Goal: Task Accomplishment & Management: Manage account settings

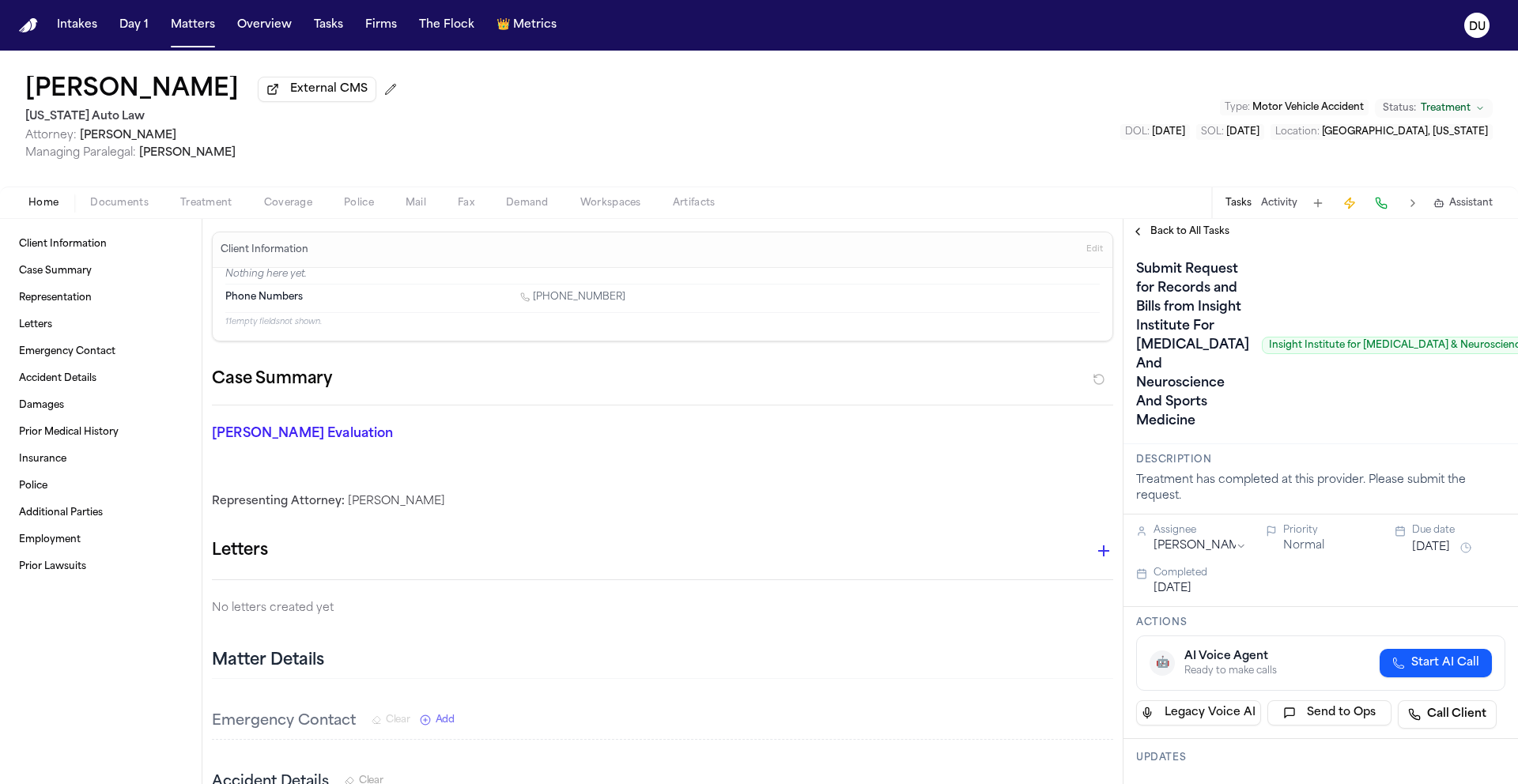
scroll to position [0, 52]
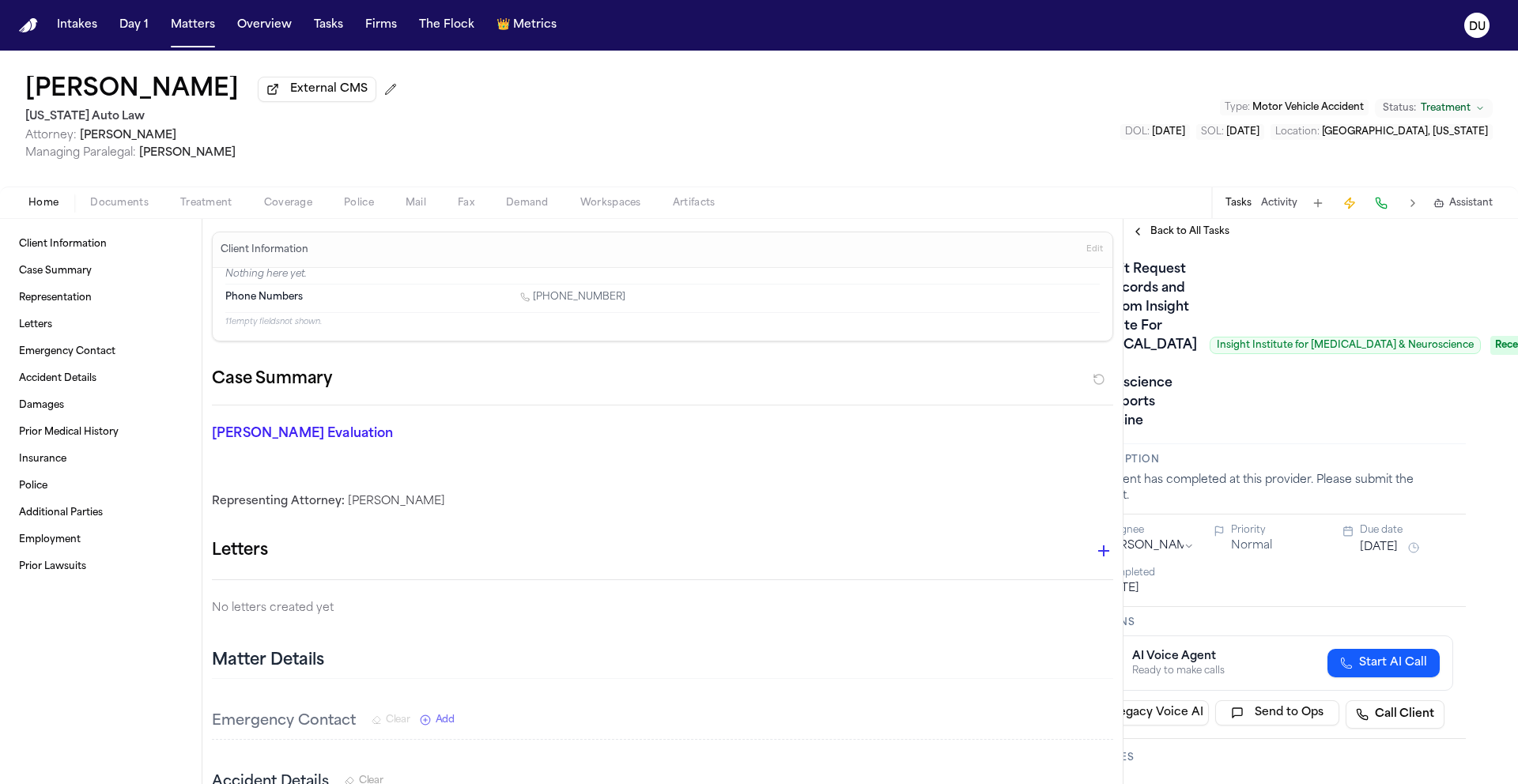
click at [29, 31] on img "Home" at bounding box center [28, 25] width 19 height 15
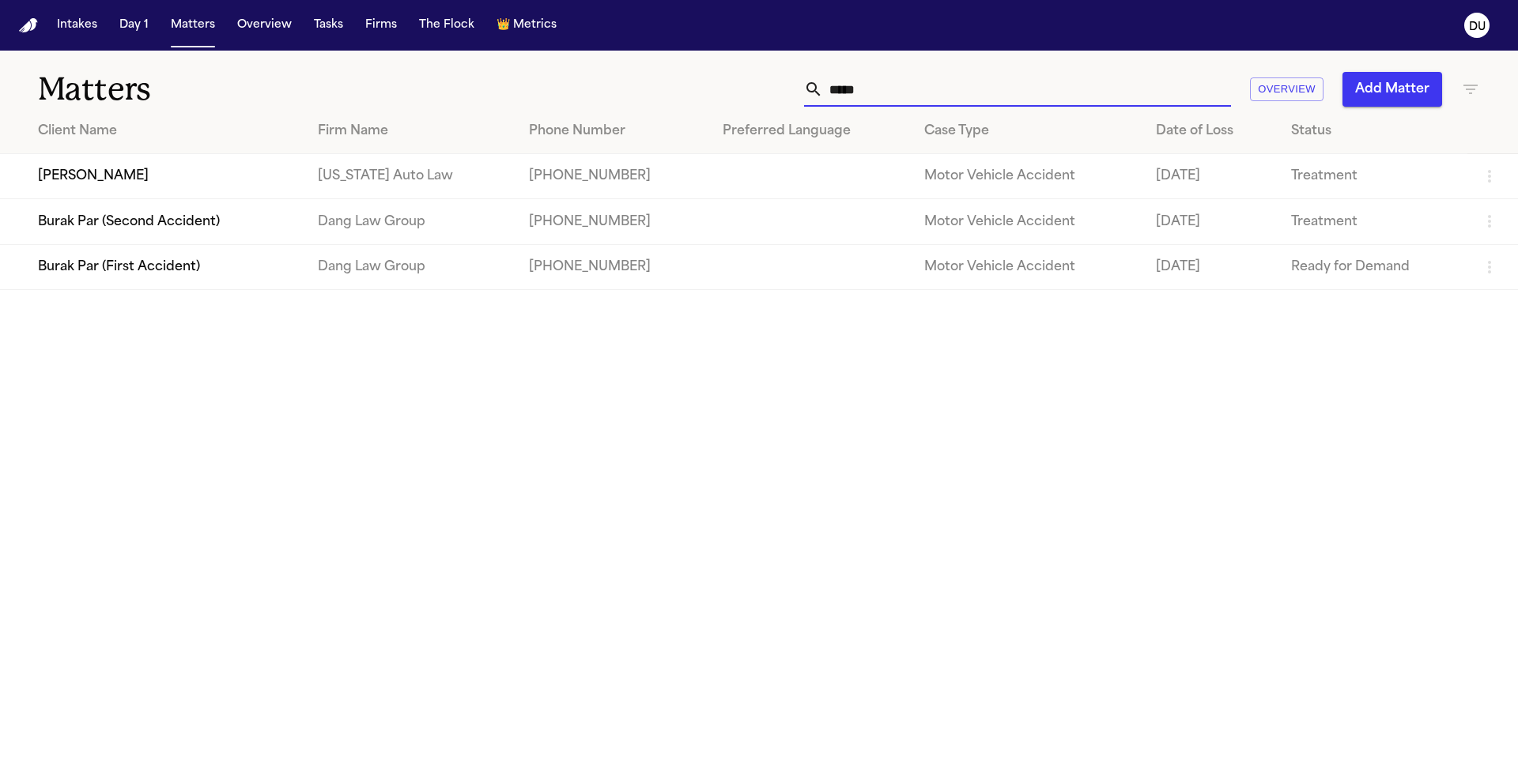
drag, startPoint x: 881, startPoint y: 96, endPoint x: 781, endPoint y: 96, distance: 100.0
click at [782, 96] on div "***** Overview Add Matter" at bounding box center [969, 89] width 1023 height 34
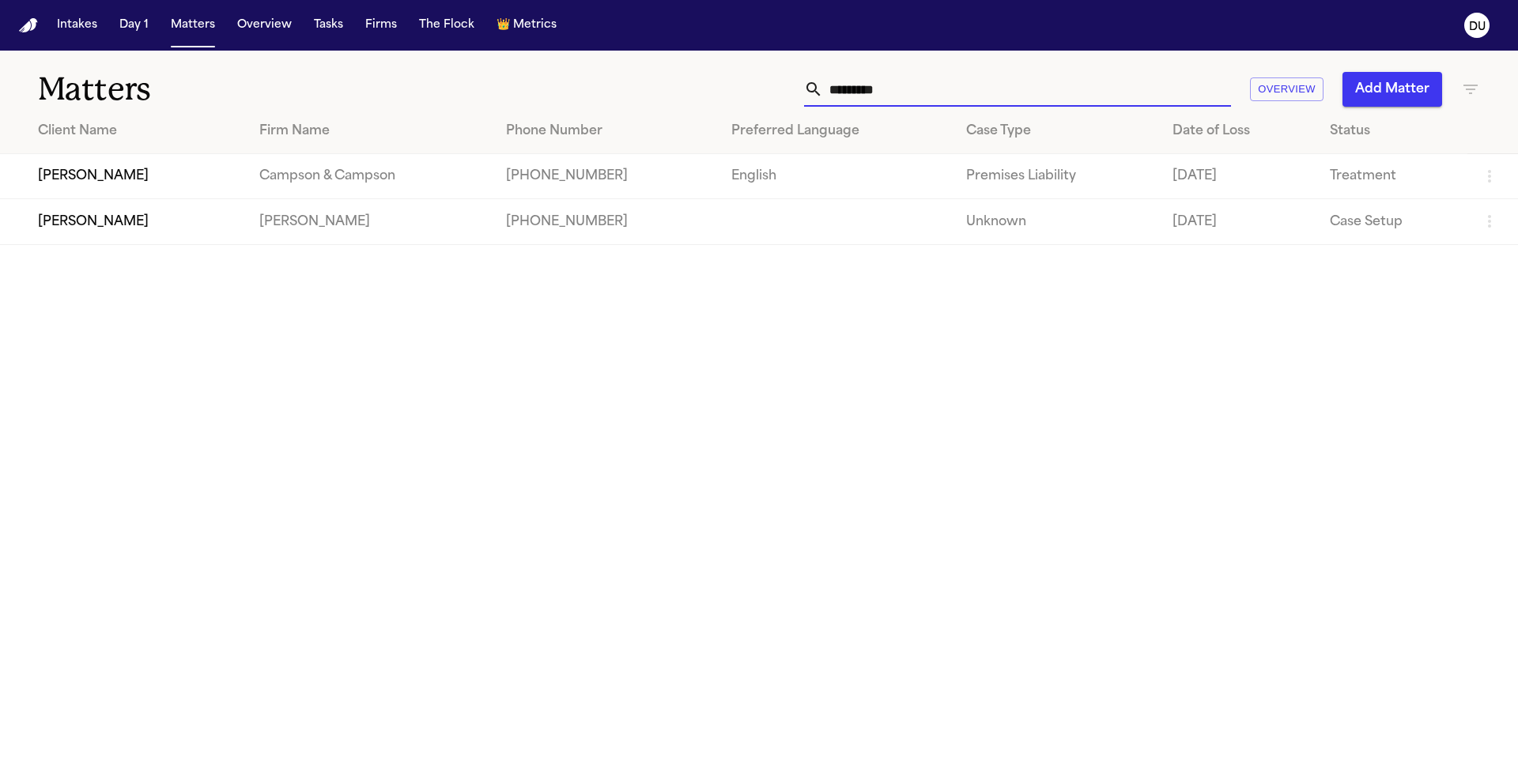
type input "*********"
click at [238, 174] on td "[PERSON_NAME]" at bounding box center [123, 177] width 246 height 45
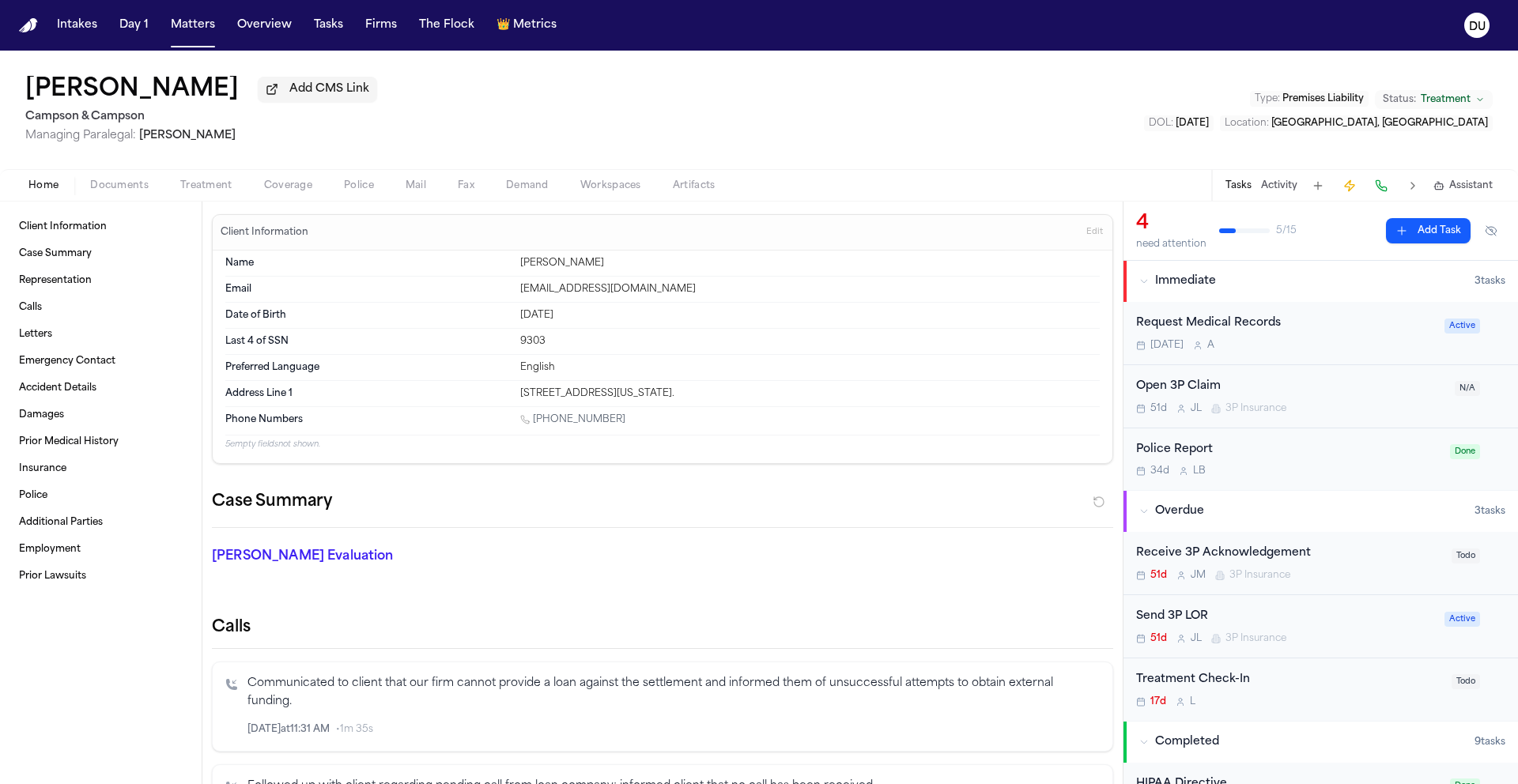
click at [1237, 331] on div "Request Medical Records" at bounding box center [1286, 324] width 298 height 18
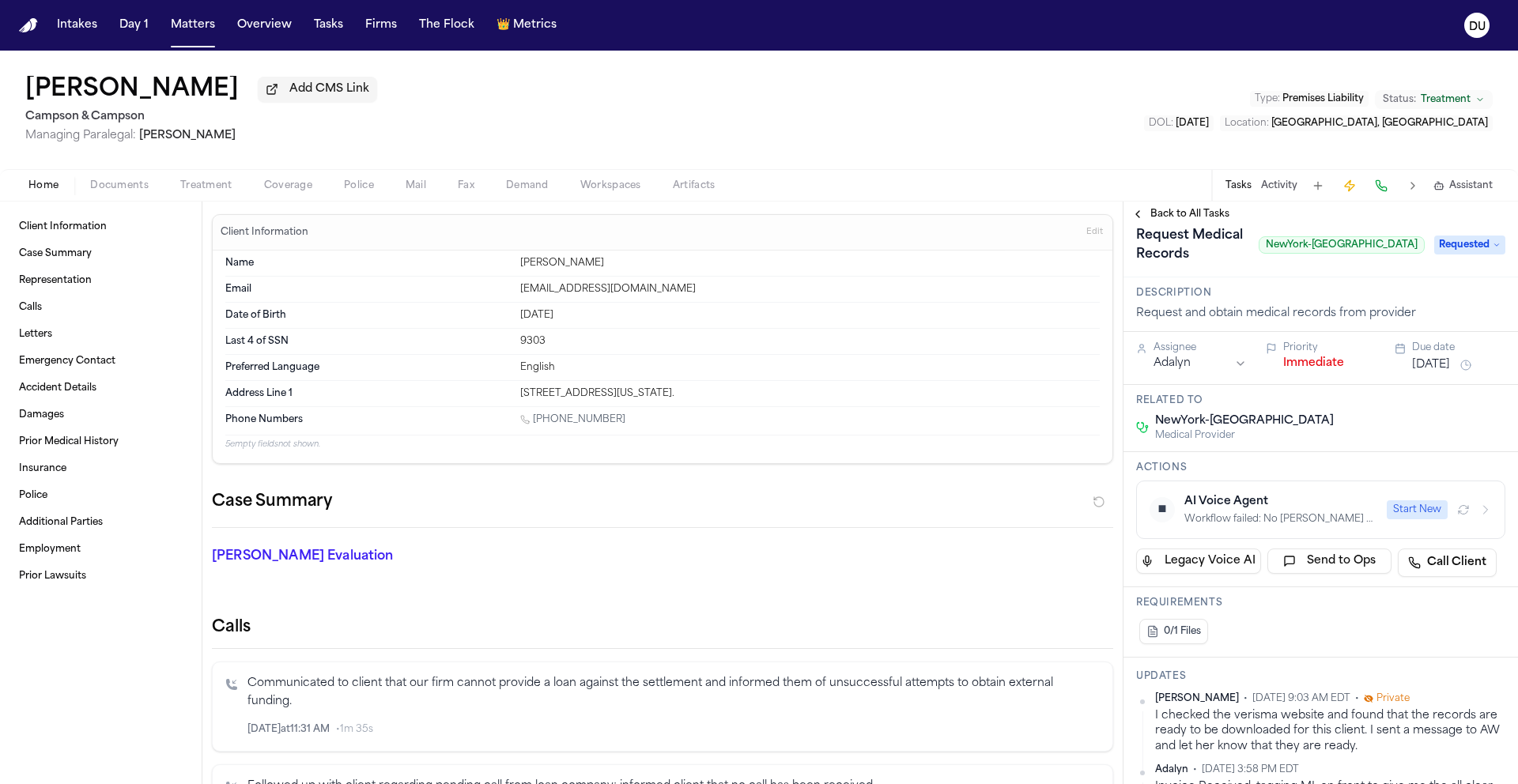
scroll to position [2, 0]
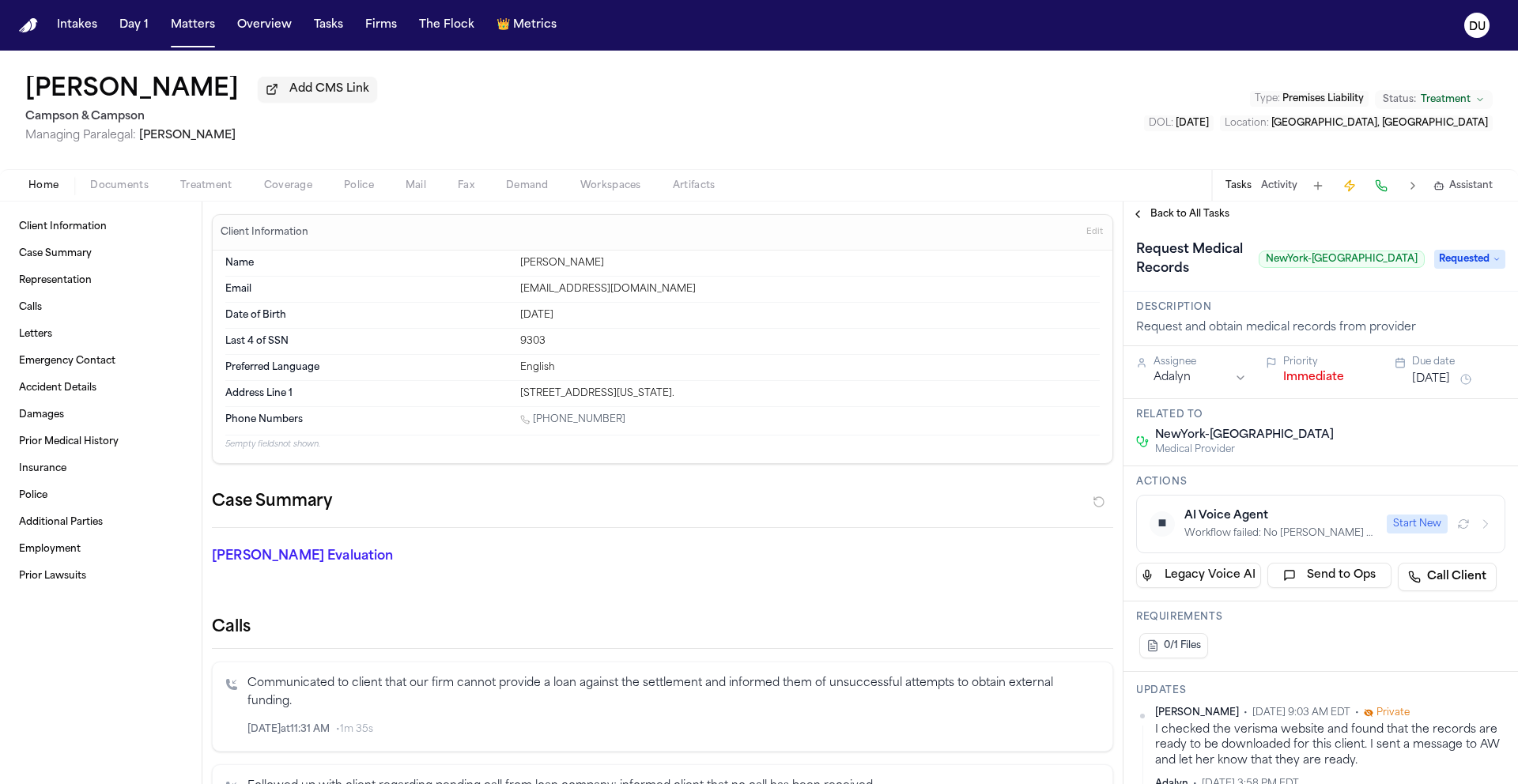
click at [1189, 216] on span "Back to All Tasks" at bounding box center [1190, 214] width 79 height 13
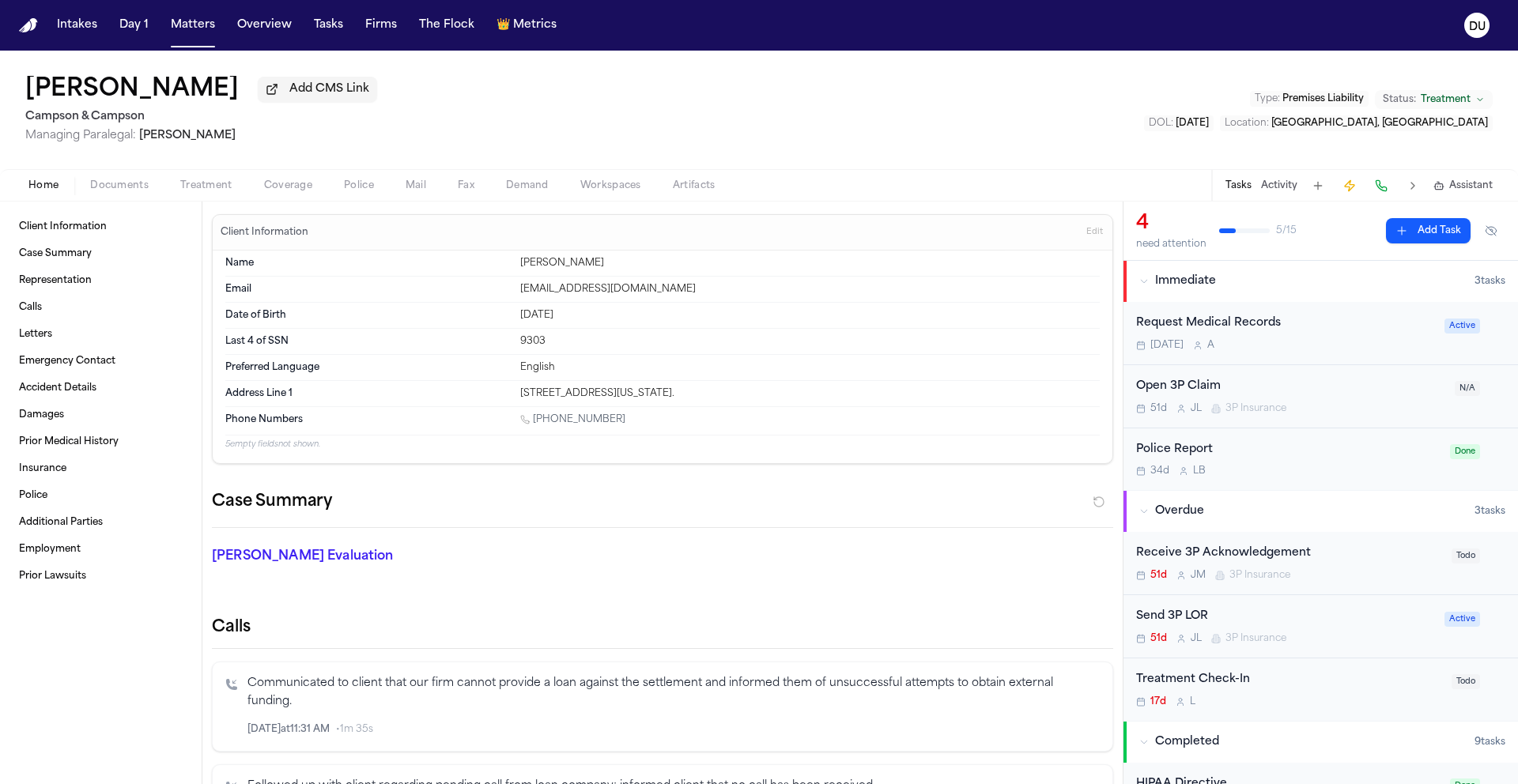
click at [1261, 344] on div "[DATE] A" at bounding box center [1286, 345] width 298 height 13
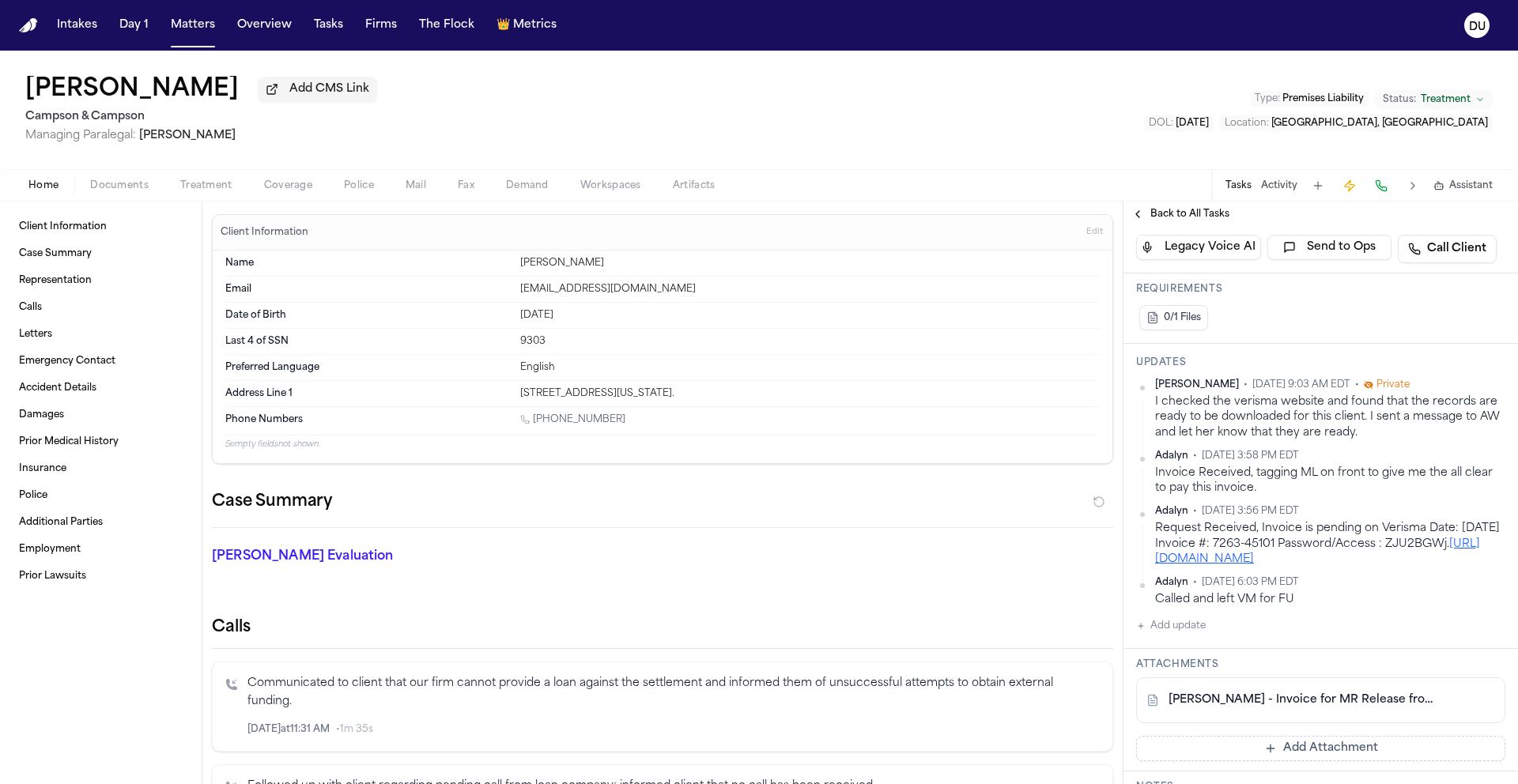
scroll to position [359, 0]
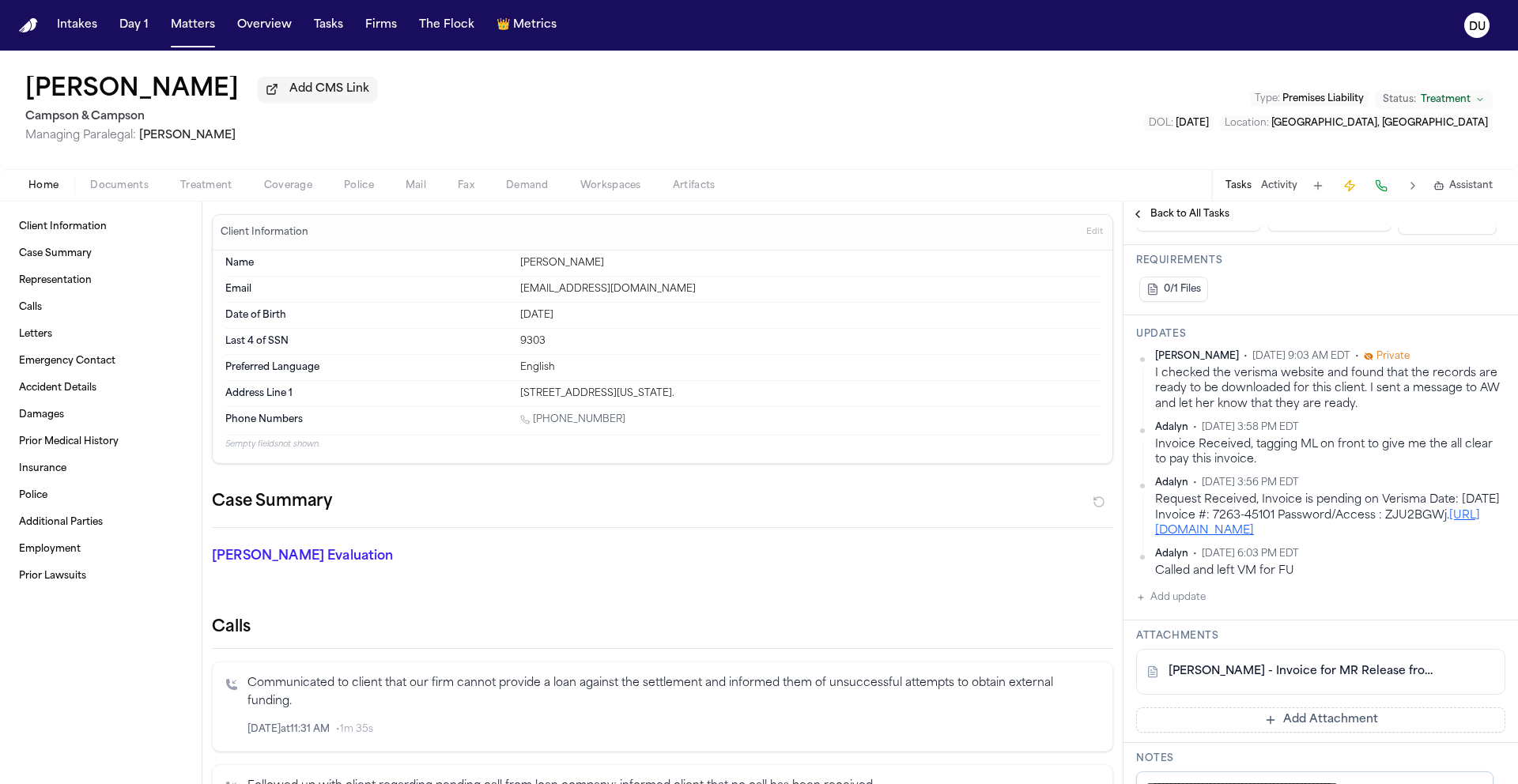
click at [26, 30] on img "Home" at bounding box center [28, 25] width 19 height 15
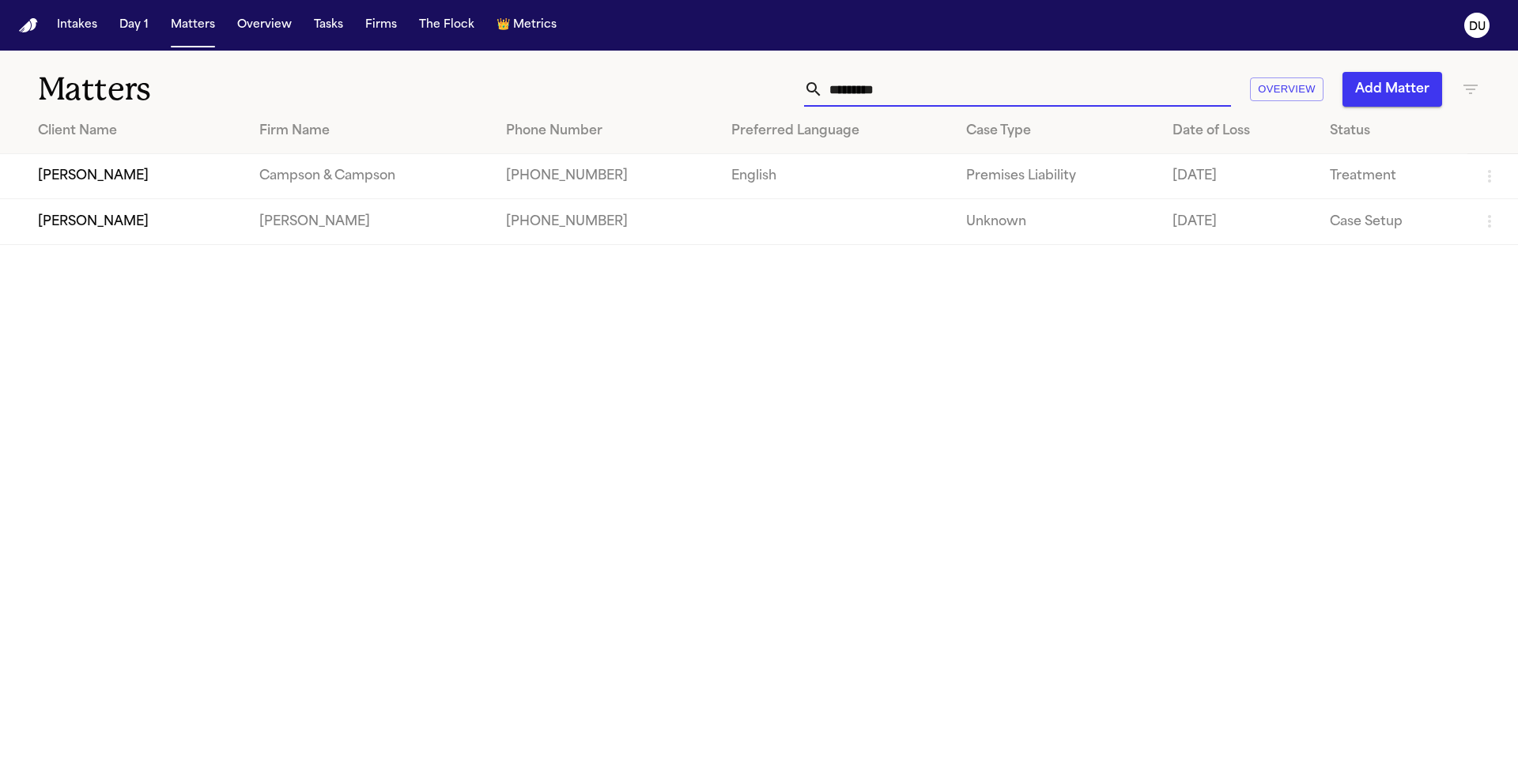
drag, startPoint x: 972, startPoint y: 96, endPoint x: 796, endPoint y: 92, distance: 176.0
click at [801, 92] on div "********* Overview Add Matter" at bounding box center [969, 89] width 1023 height 34
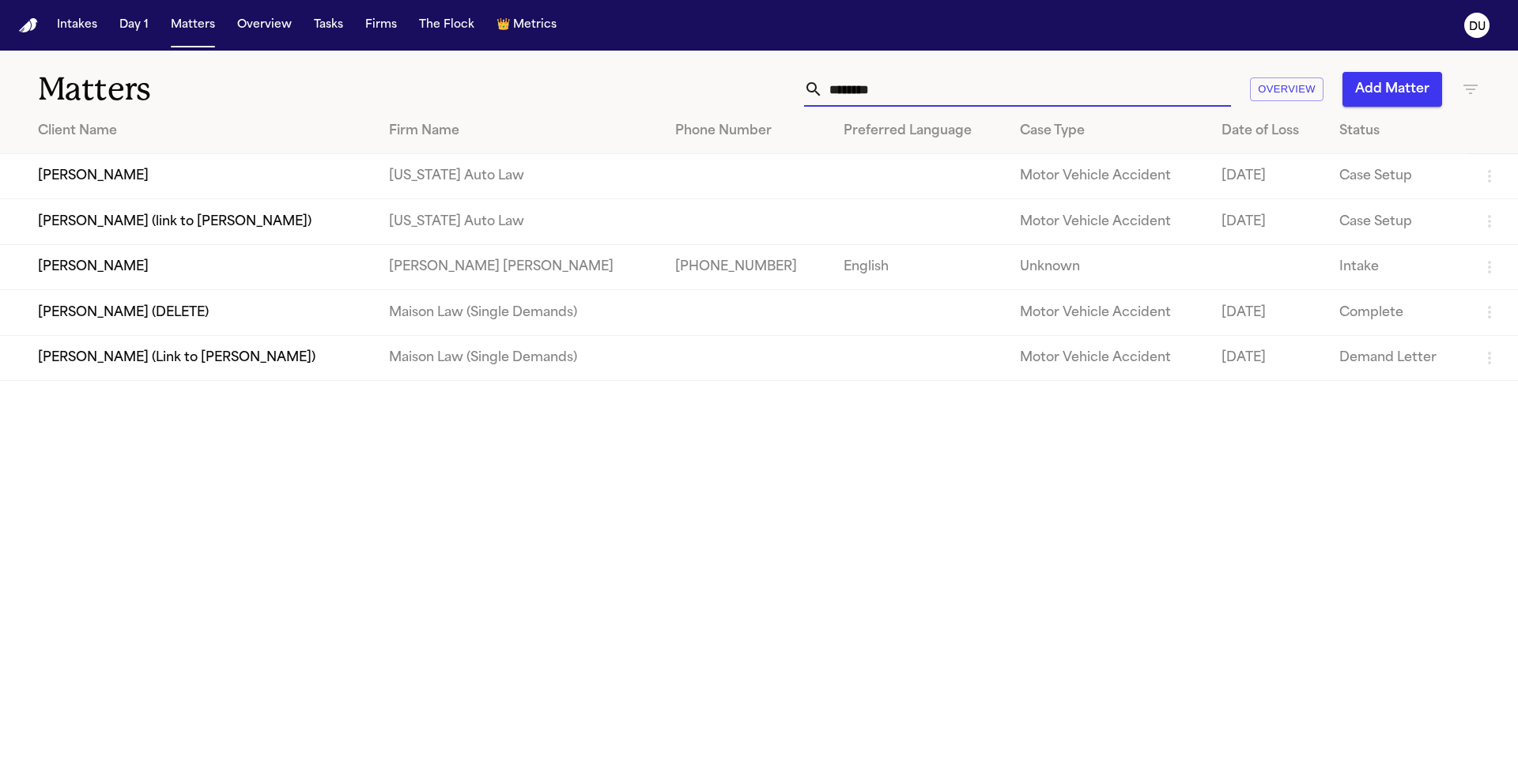
type input "*******"
click at [70, 172] on td "[PERSON_NAME]" at bounding box center [188, 177] width 376 height 45
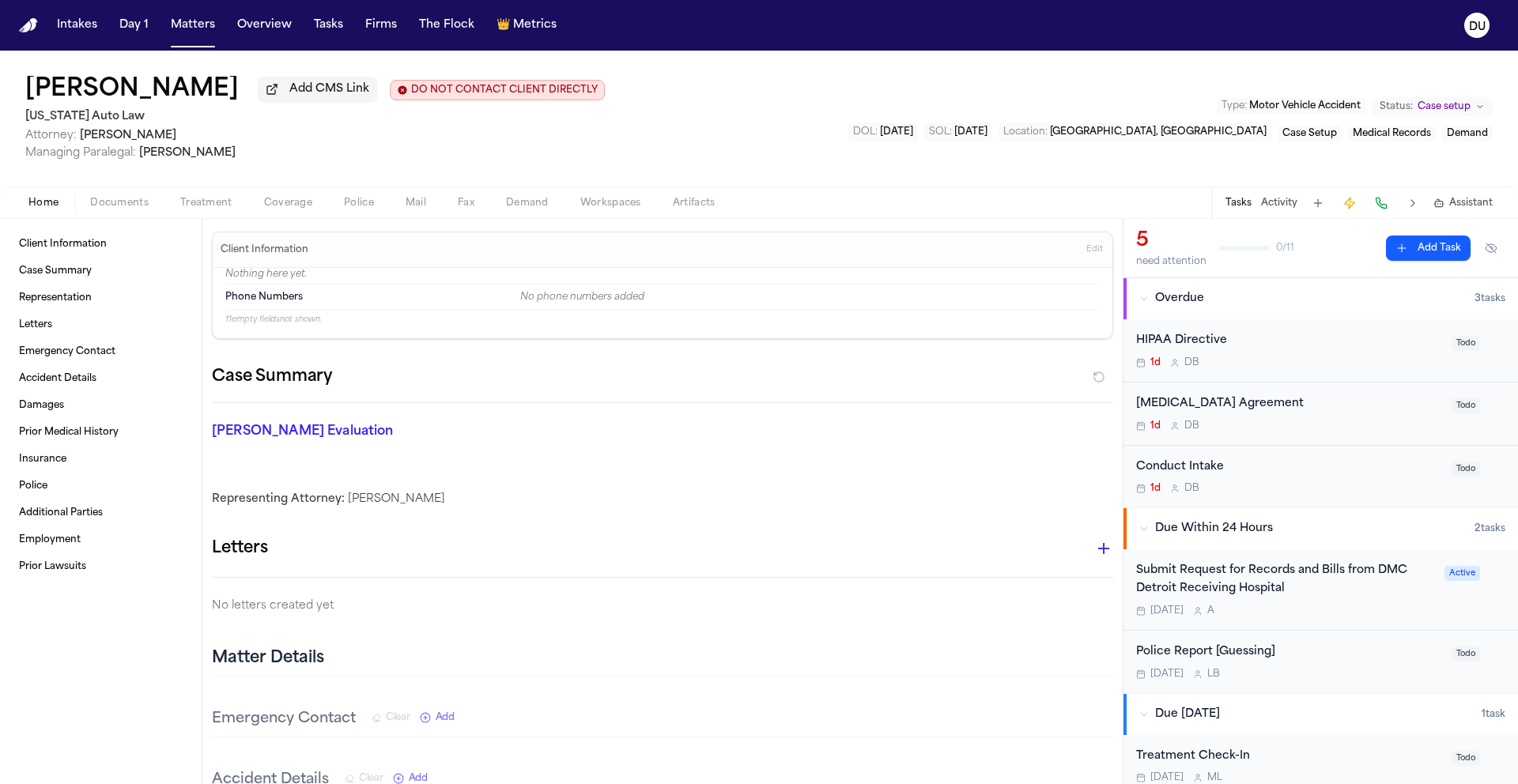
scroll to position [22, 0]
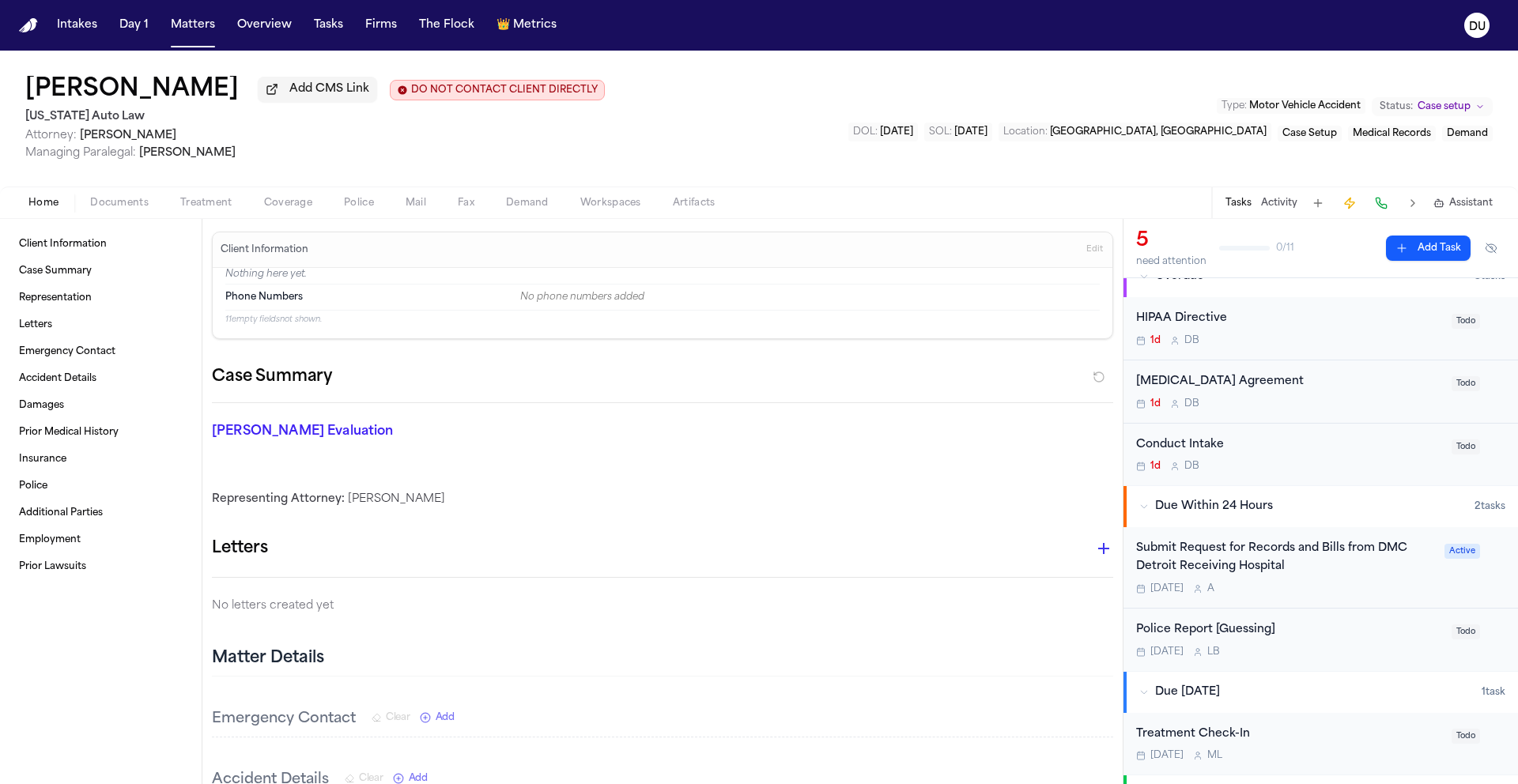
click at [1266, 563] on div "Submit Request for Records and Bills from DMC Detroit Receiving Hospital" at bounding box center [1286, 557] width 298 height 36
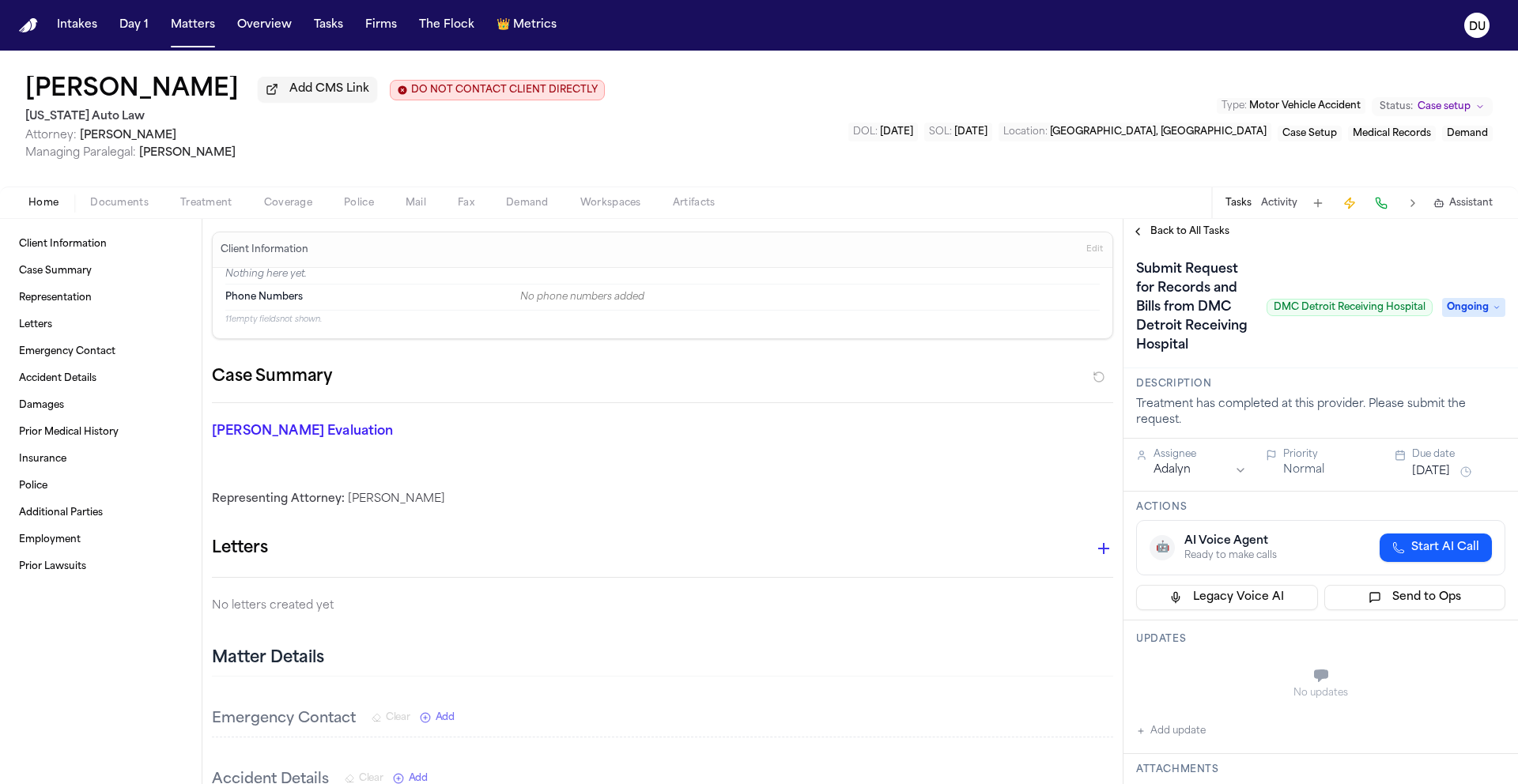
click at [1267, 316] on span "DMC Detroit Receiving Hospital" at bounding box center [1350, 307] width 166 height 18
drag, startPoint x: 1265, startPoint y: 320, endPoint x: 1416, endPoint y: 323, distance: 151.0
click at [1416, 316] on span "DMC Detroit Receiving Hospital" at bounding box center [1350, 307] width 166 height 18
copy span "DMC Detroit Receiving Hospital"
click at [130, 209] on span "Documents" at bounding box center [119, 203] width 58 height 13
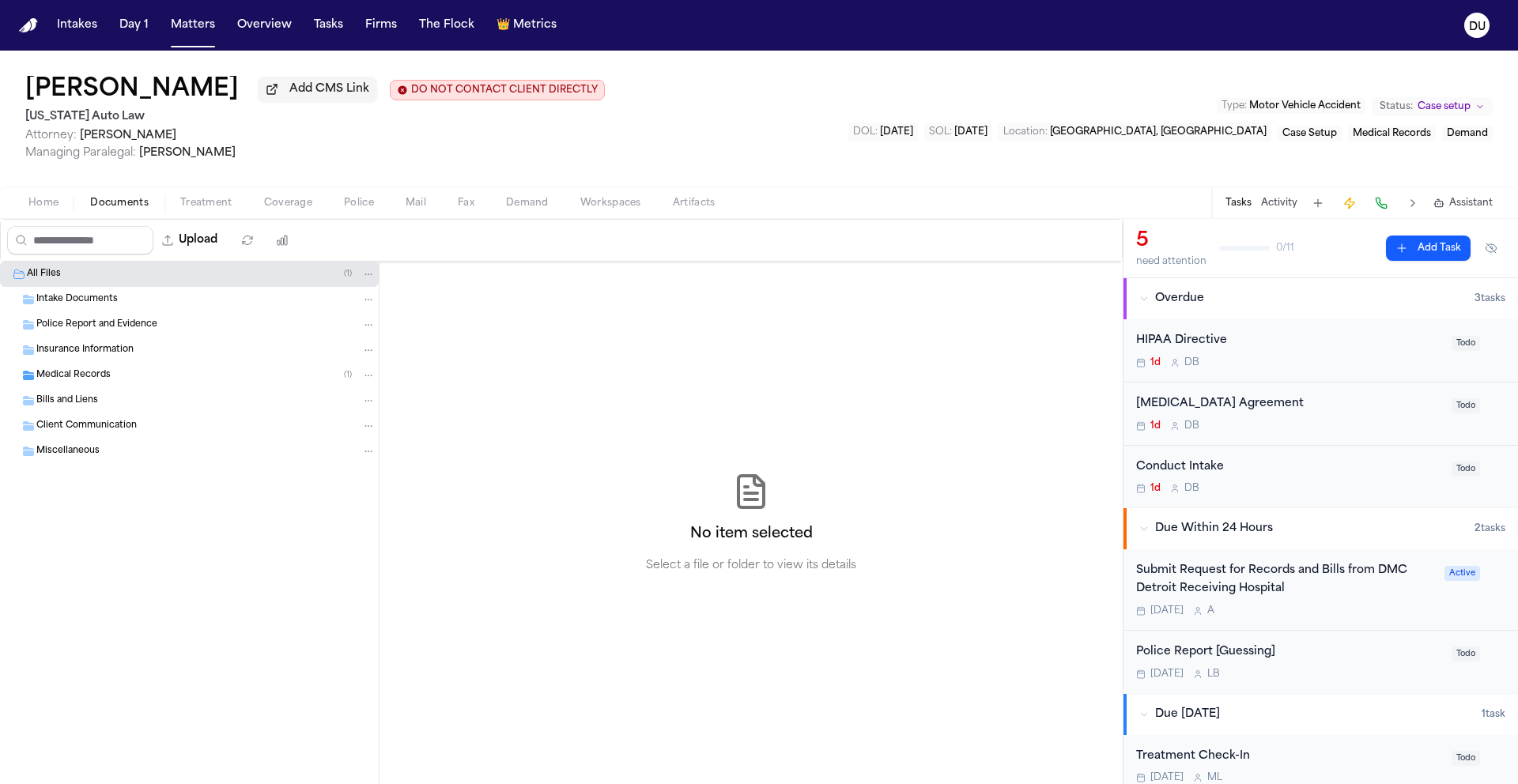
click at [99, 377] on span "Medical Records" at bounding box center [73, 376] width 74 height 14
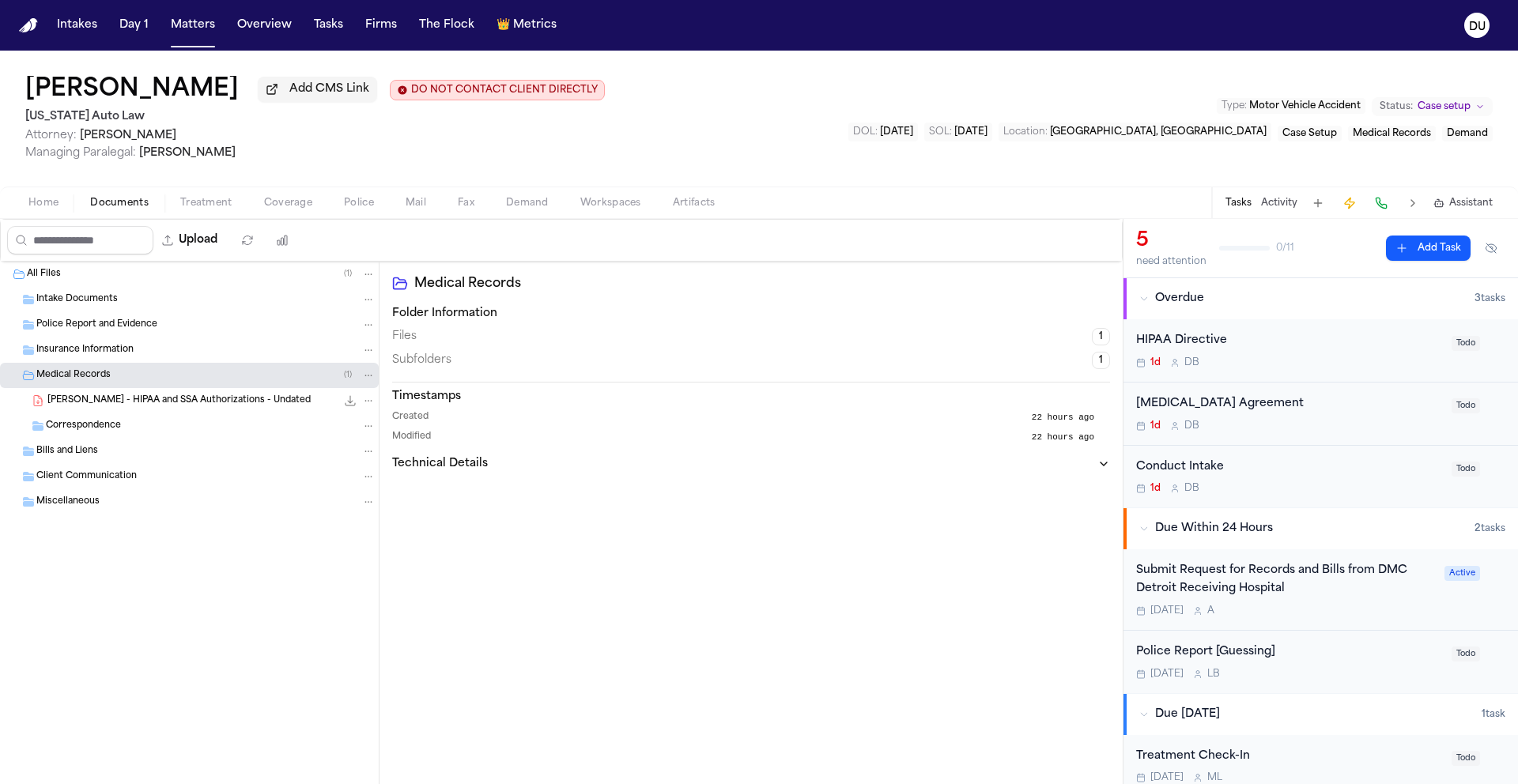
click at [123, 408] on span "[PERSON_NAME] - HIPAA and SSA Authorizations - Undated" at bounding box center [178, 402] width 263 height 14
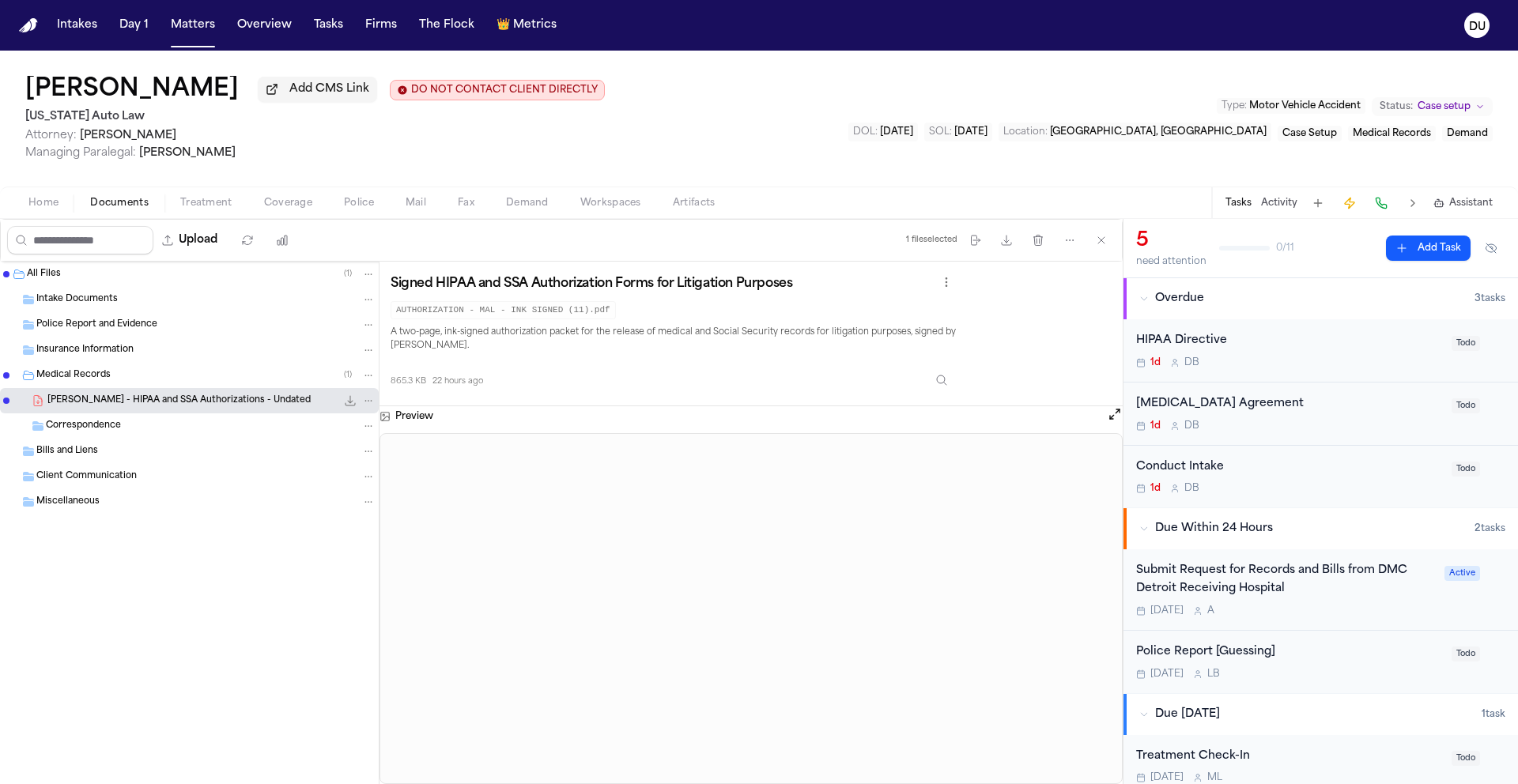
click at [1246, 587] on div "Submit Request for Records and Bills from DMC Detroit Receiving Hospital" at bounding box center [1286, 580] width 298 height 36
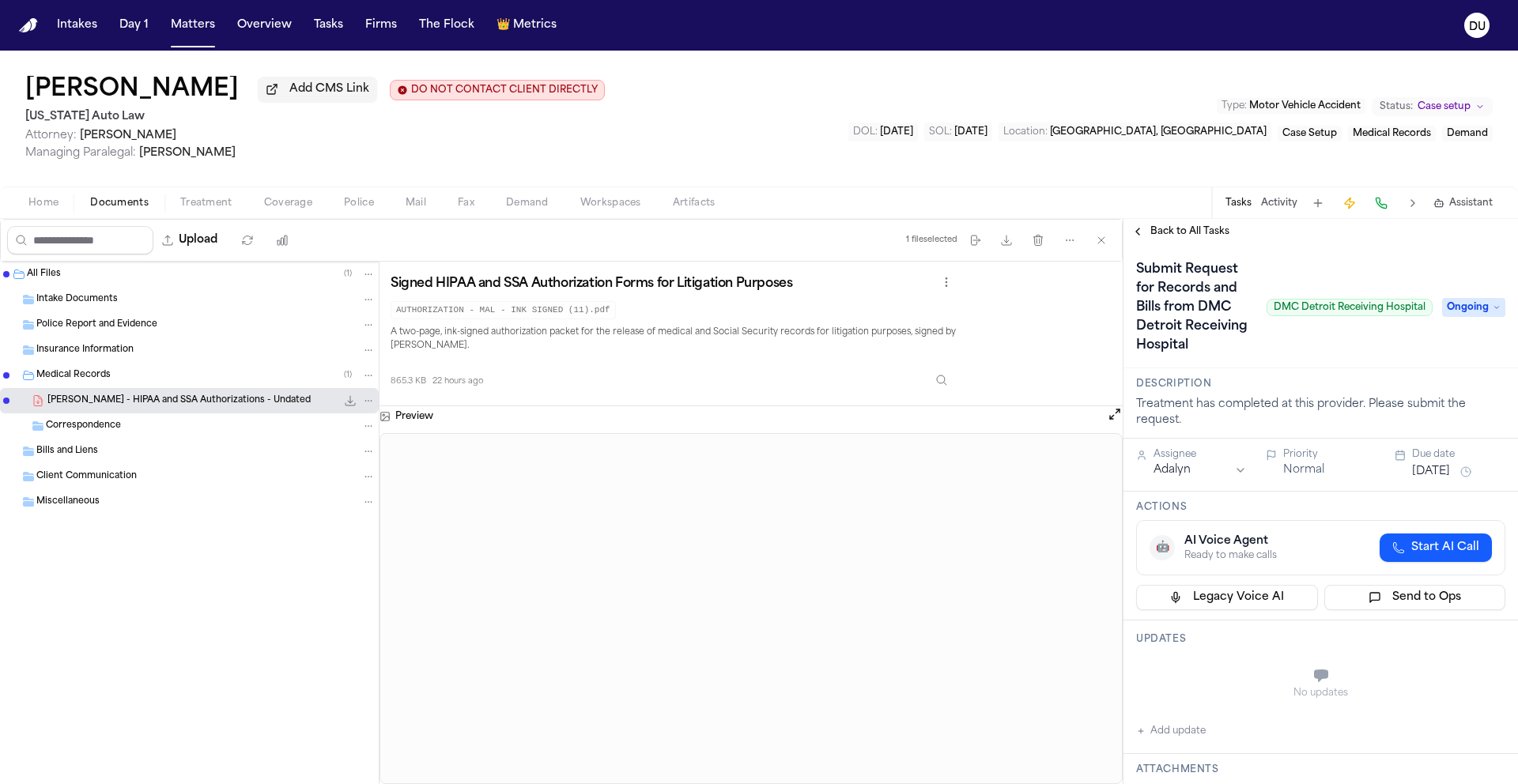
click at [1458, 317] on span "Ongoing" at bounding box center [1474, 307] width 63 height 19
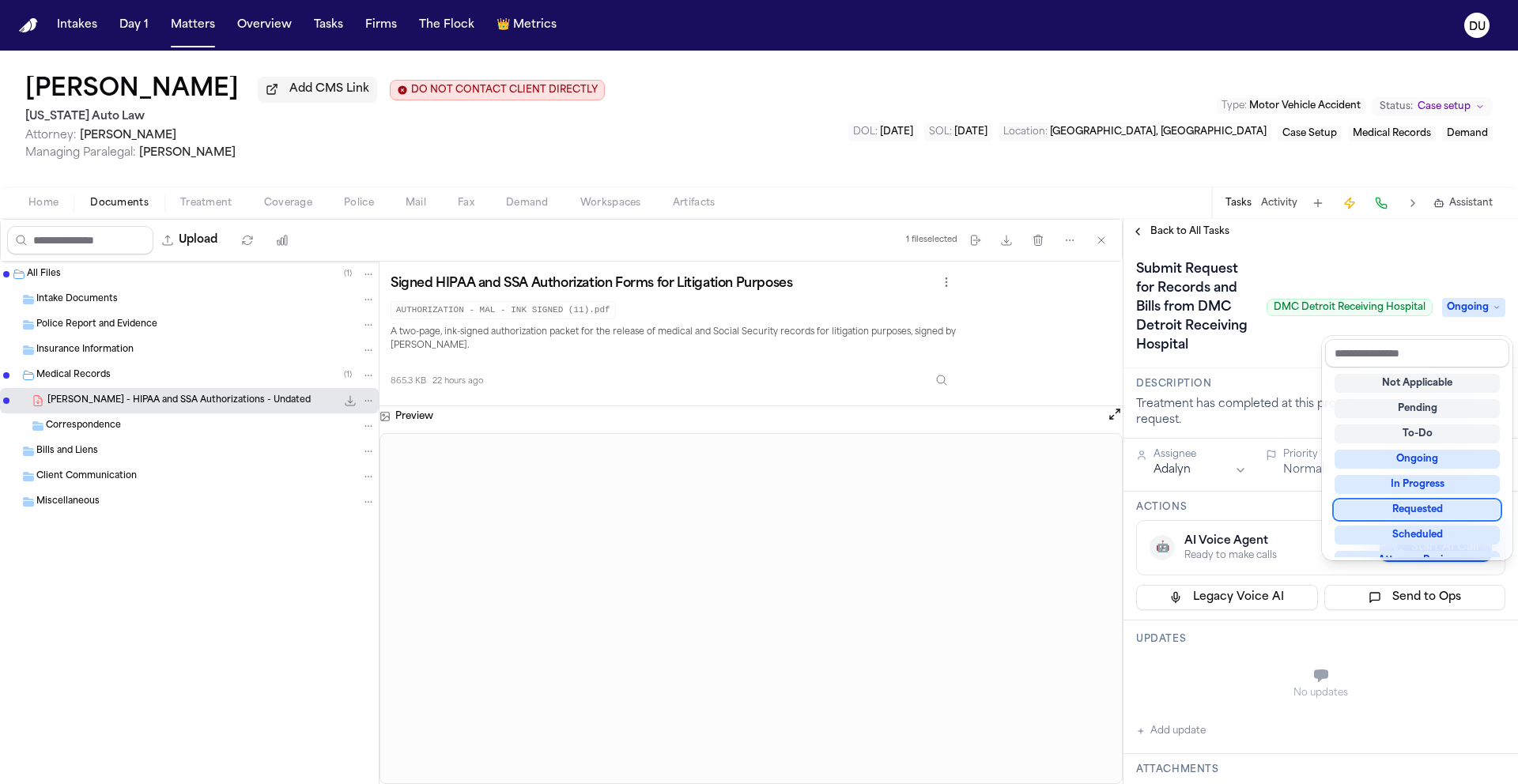
click at [1435, 519] on div "Not Applicable Pending To-Do Ongoing In Progress Requested Scheduled Attorney R…" at bounding box center [1418, 462] width 184 height 190
click at [1437, 511] on div "Requested" at bounding box center [1418, 509] width 165 height 19
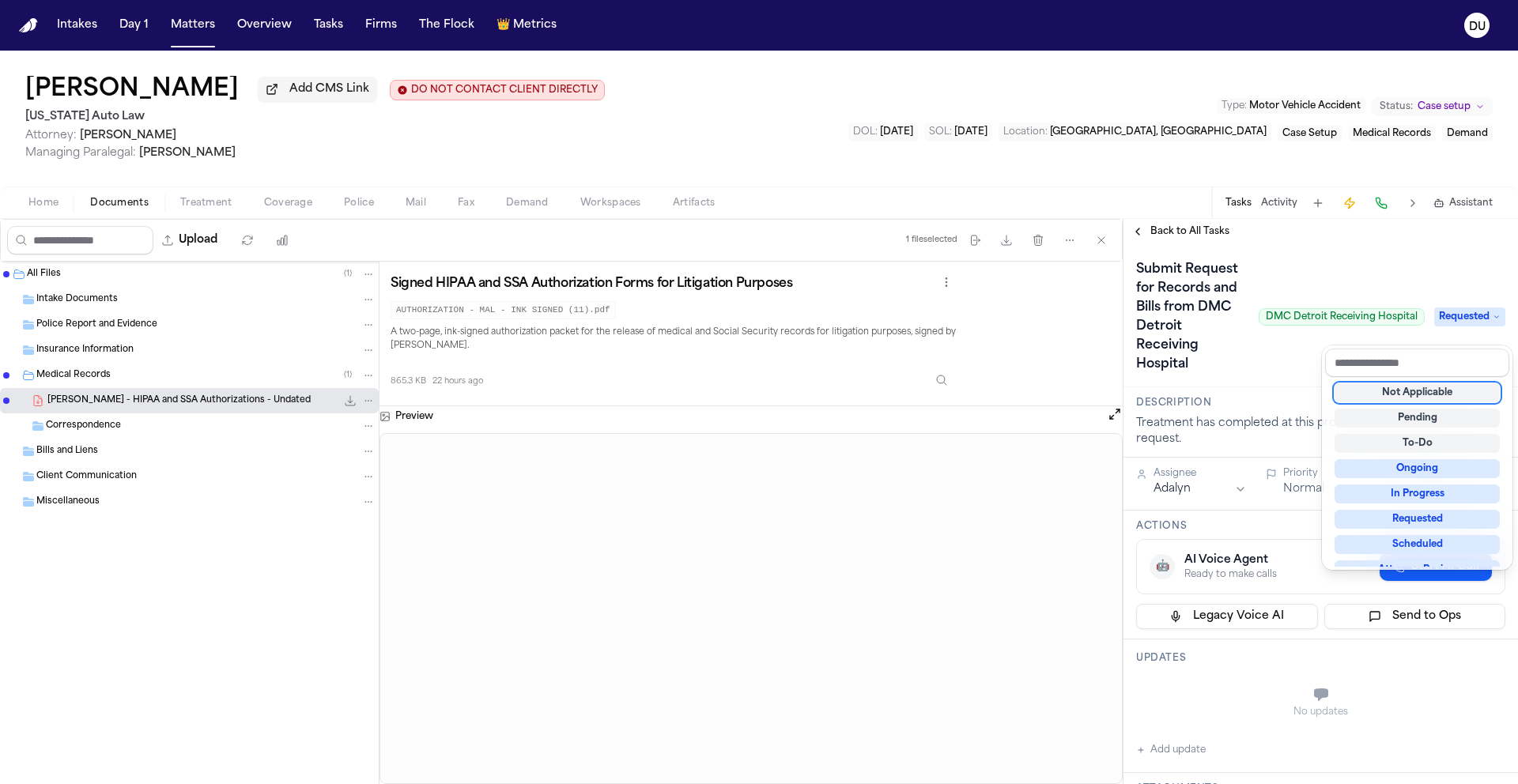
click at [1402, 246] on div "**********" at bounding box center [1321, 501] width 395 height 565
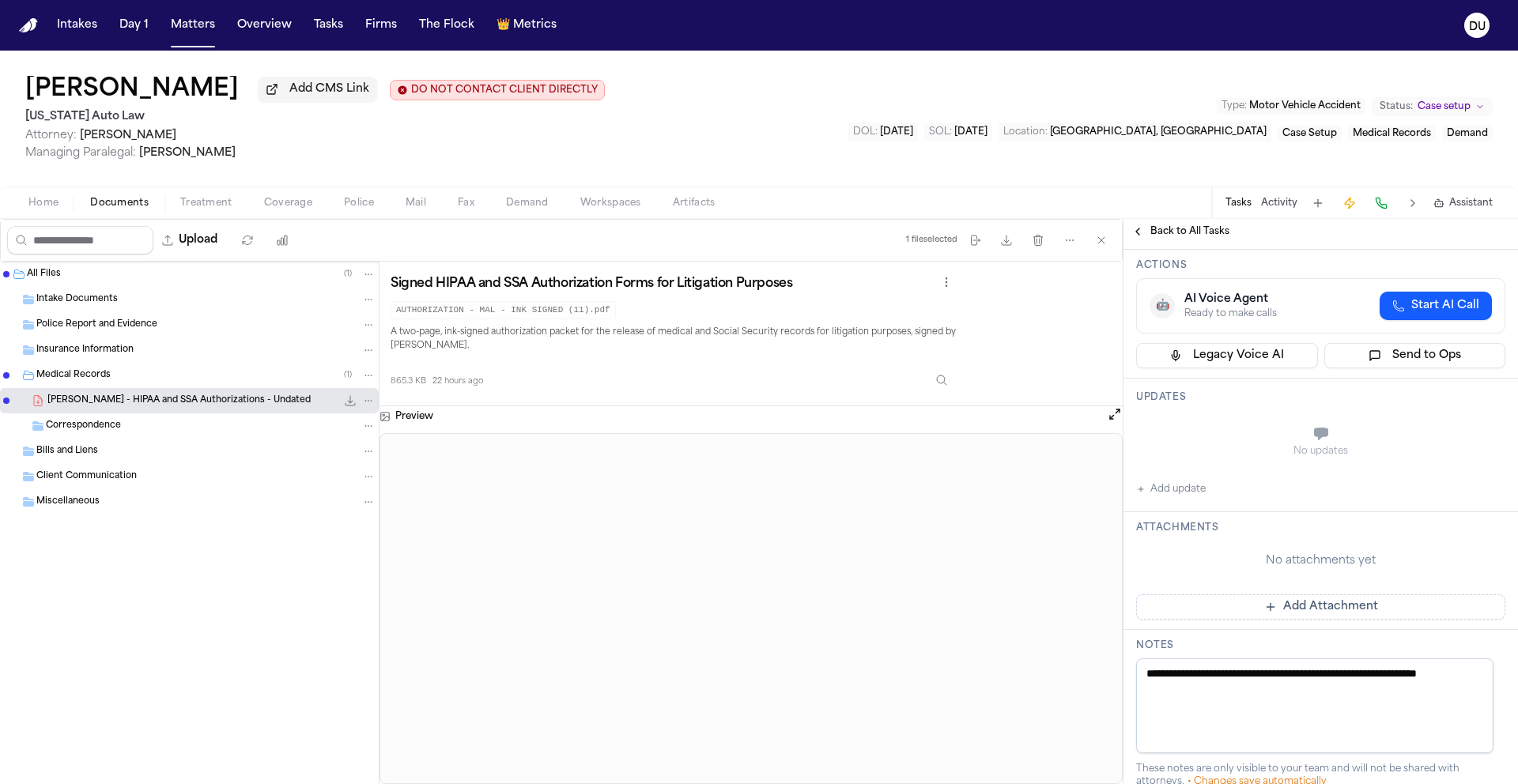
scroll to position [264, 0]
click at [1297, 627] on div "Attachments No attachments yet Add Attachment" at bounding box center [1321, 568] width 395 height 118
click at [1300, 617] on button "Add Attachment" at bounding box center [1321, 605] width 369 height 26
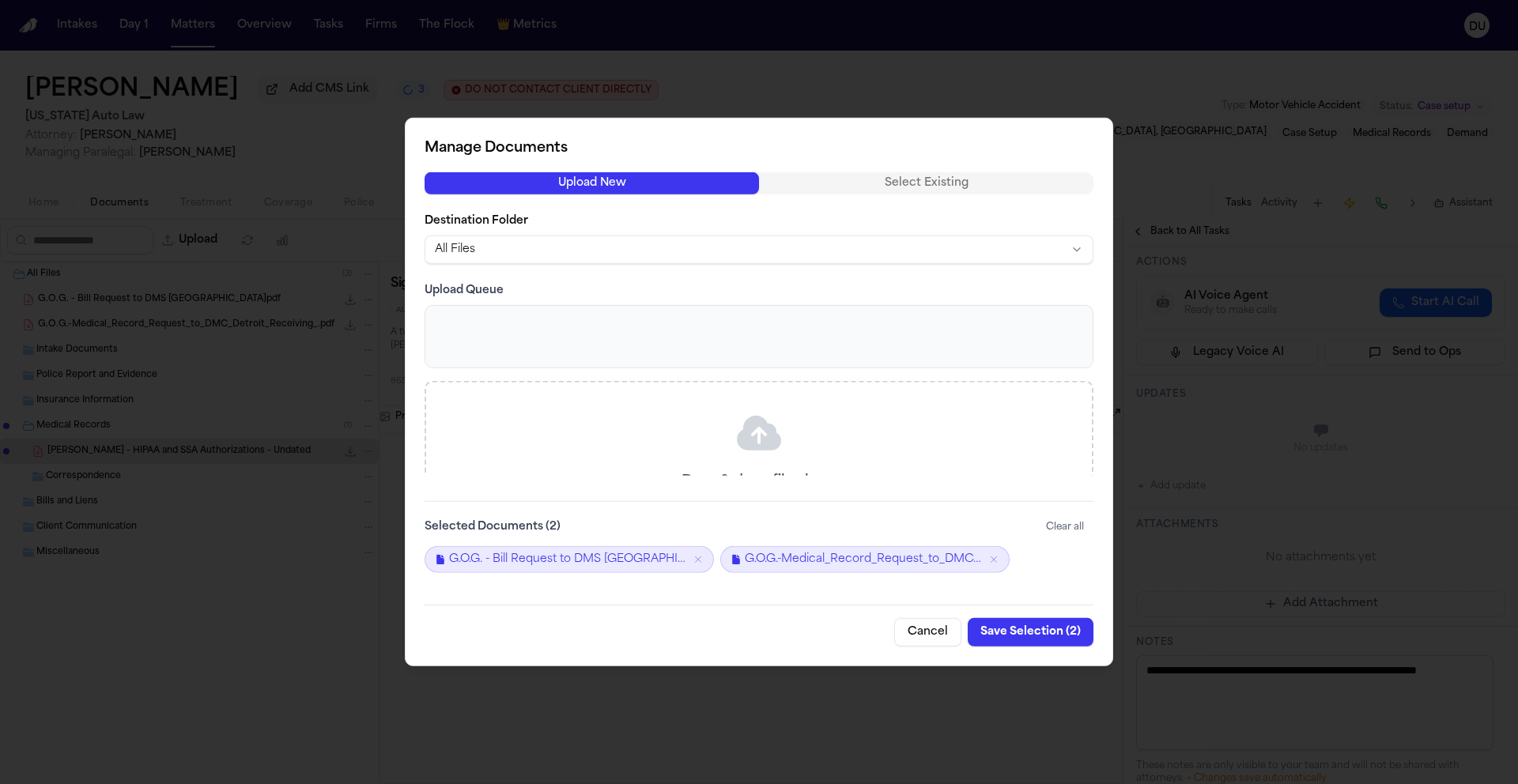
click at [1016, 634] on button "Save Selection ( 2 )" at bounding box center [1031, 632] width 126 height 29
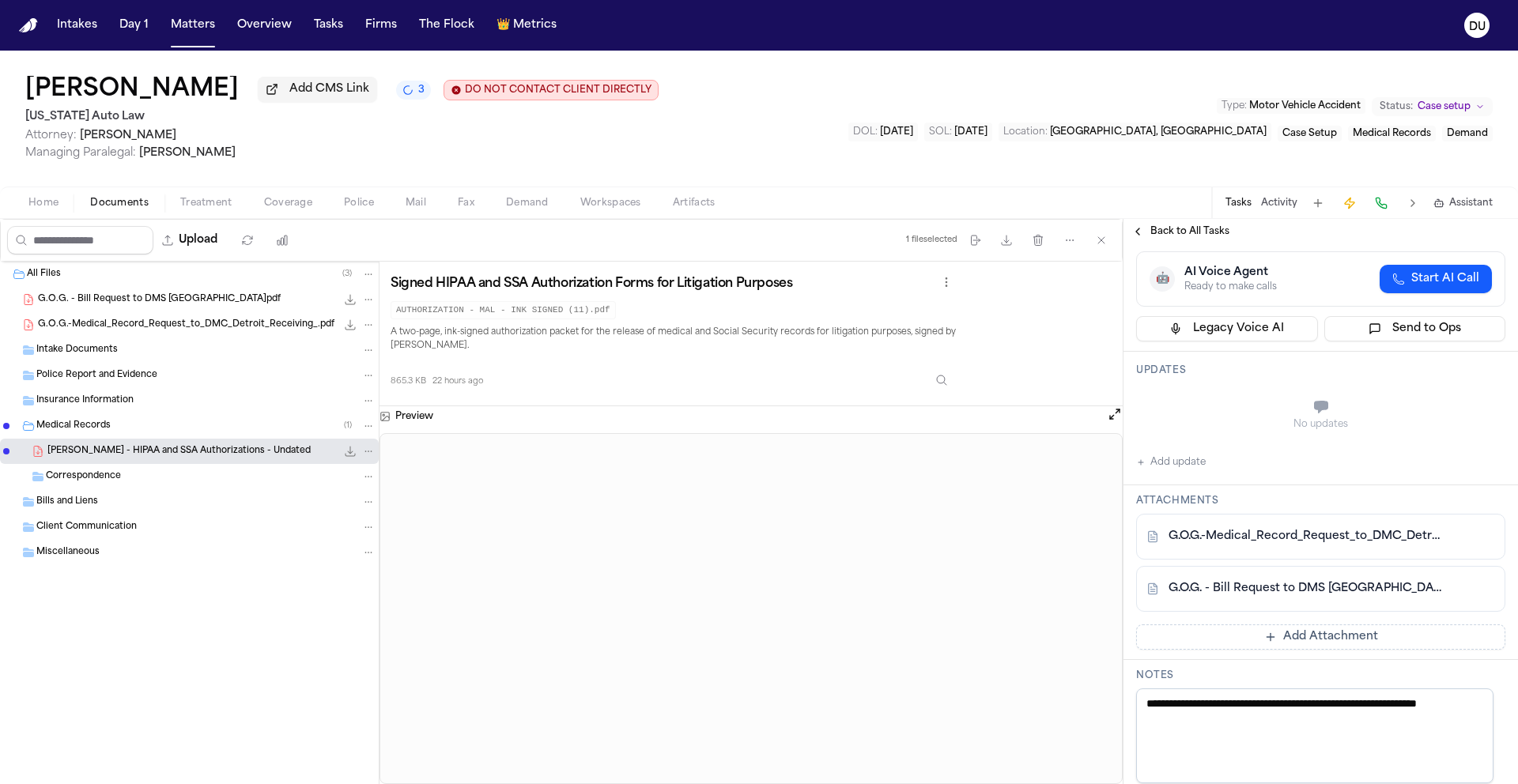
scroll to position [0, 0]
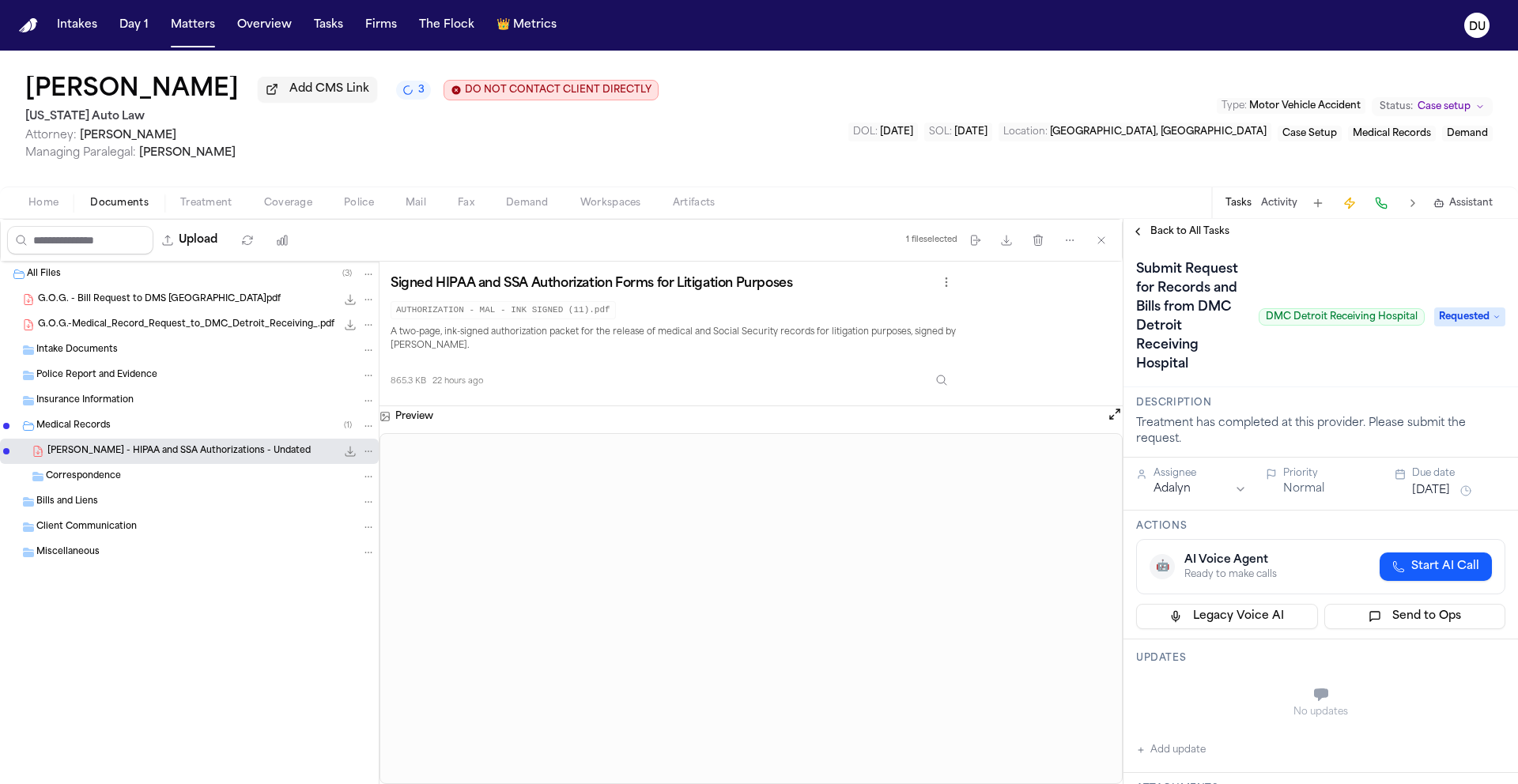
click at [1200, 508] on html "Intakes Day 1 Matters Overview Tasks Firms The Flock 👑 Metrics DU [PERSON_NAME]…" at bounding box center [759, 392] width 1518 height 784
click at [1421, 499] on button "[DATE]" at bounding box center [1431, 491] width 38 height 16
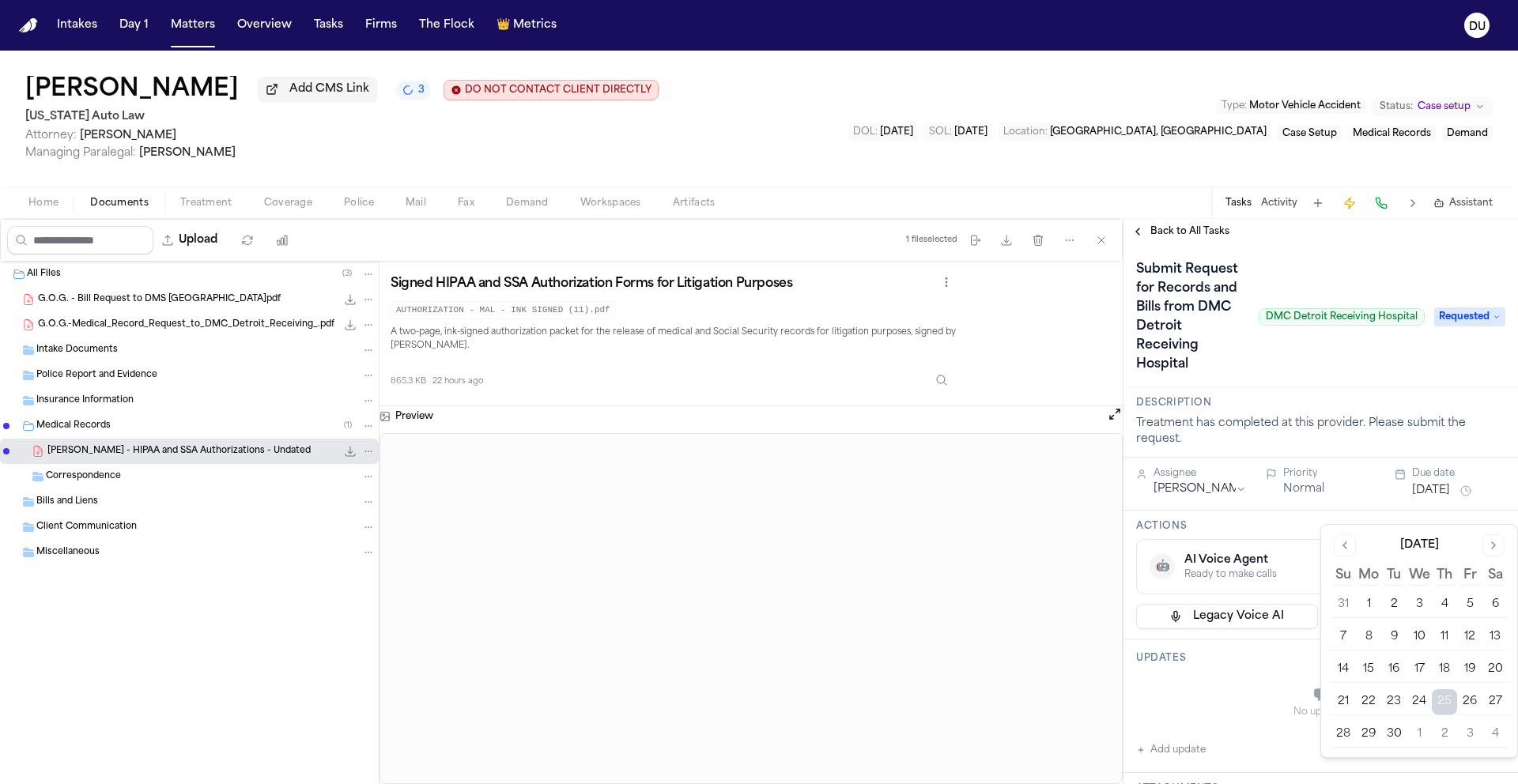
click at [1394, 737] on button "30" at bounding box center [1395, 735] width 26 height 26
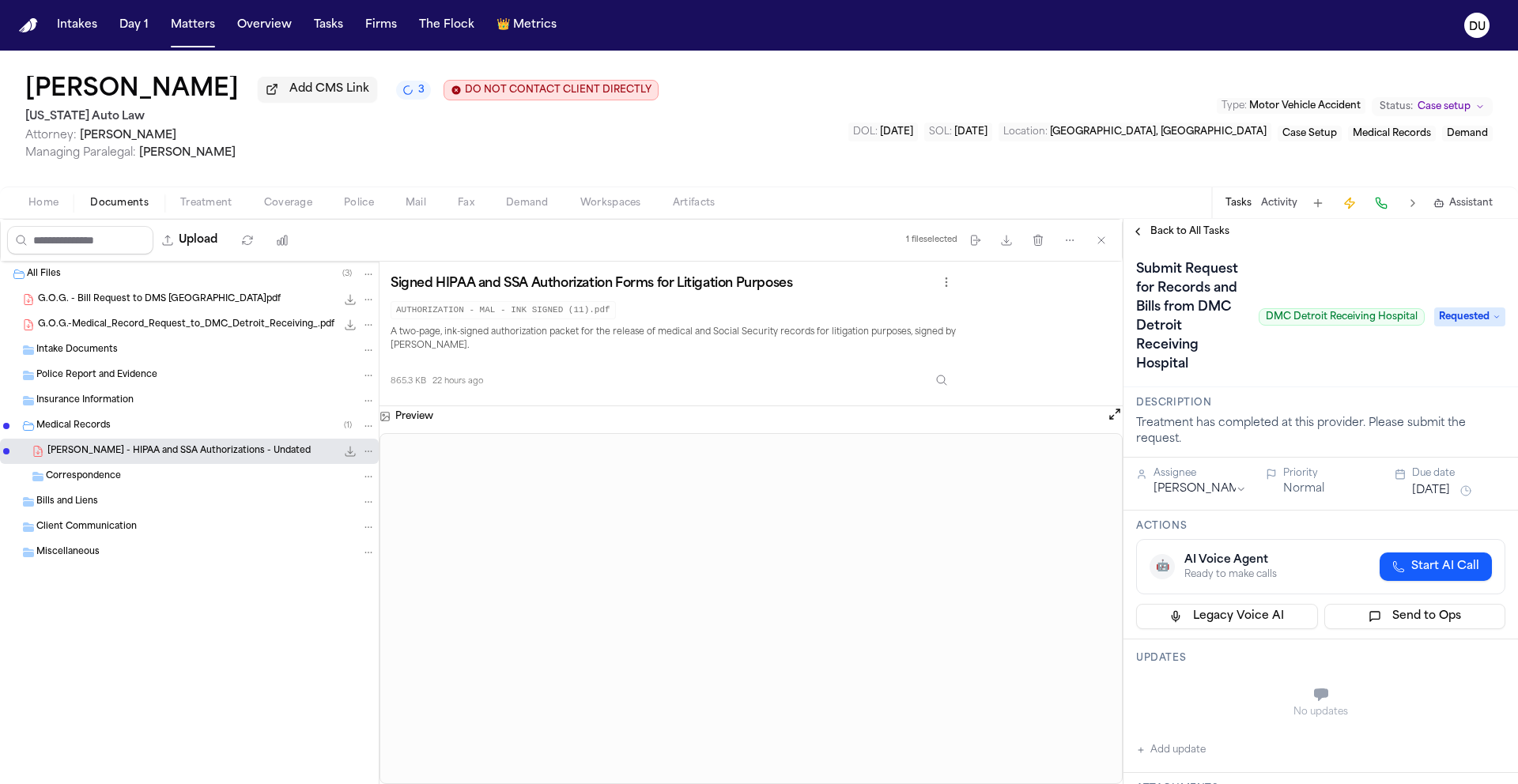
click at [1309, 274] on div "Submit Request for Records and Bills from DMC Detroit Receiving Hospital DMC [G…" at bounding box center [1281, 317] width 289 height 120
click at [26, 30] on img "Home" at bounding box center [28, 25] width 19 height 15
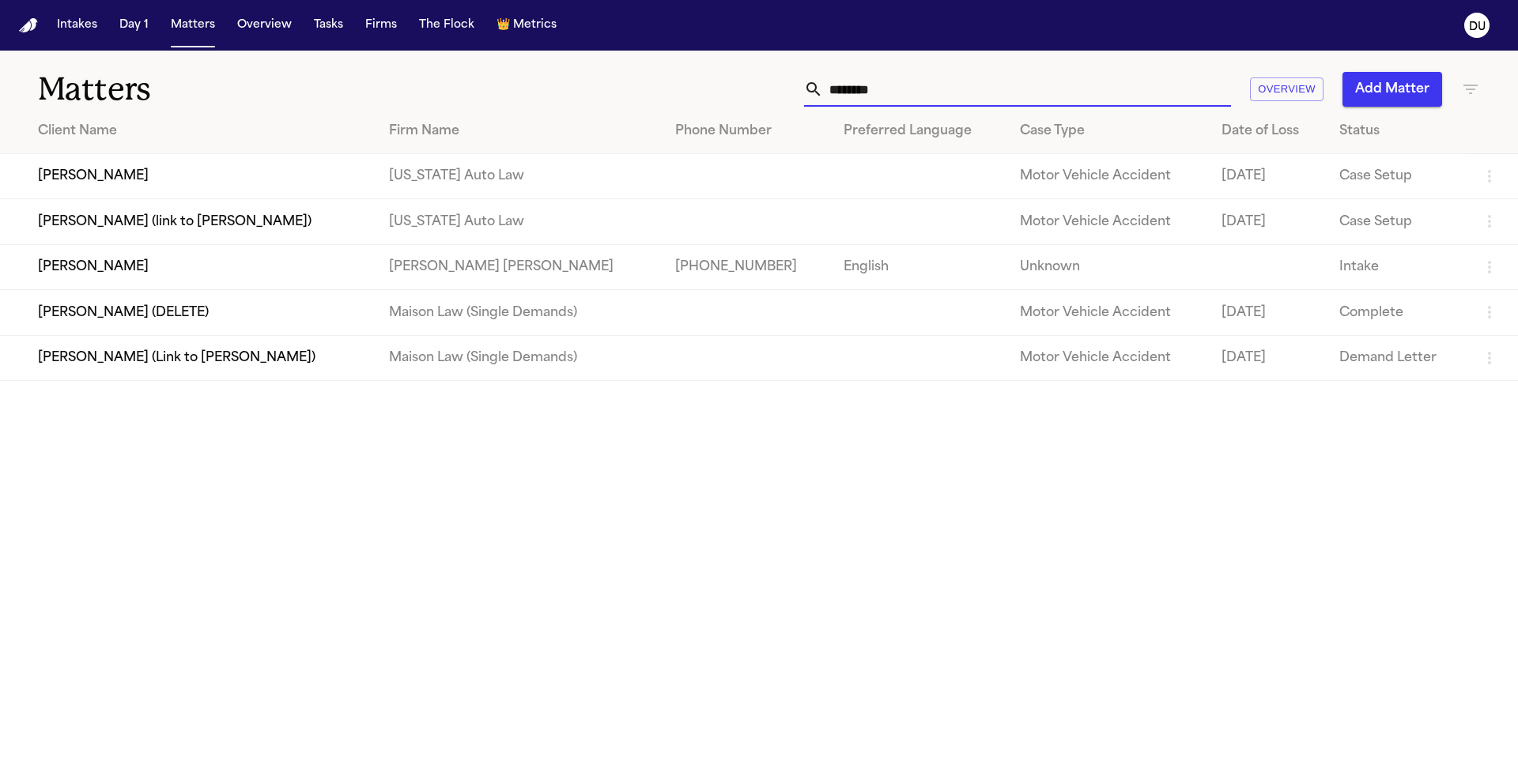
drag, startPoint x: 980, startPoint y: 88, endPoint x: 800, endPoint y: 88, distance: 180.0
click at [800, 88] on div "******* Overview Add Matter" at bounding box center [969, 89] width 1023 height 34
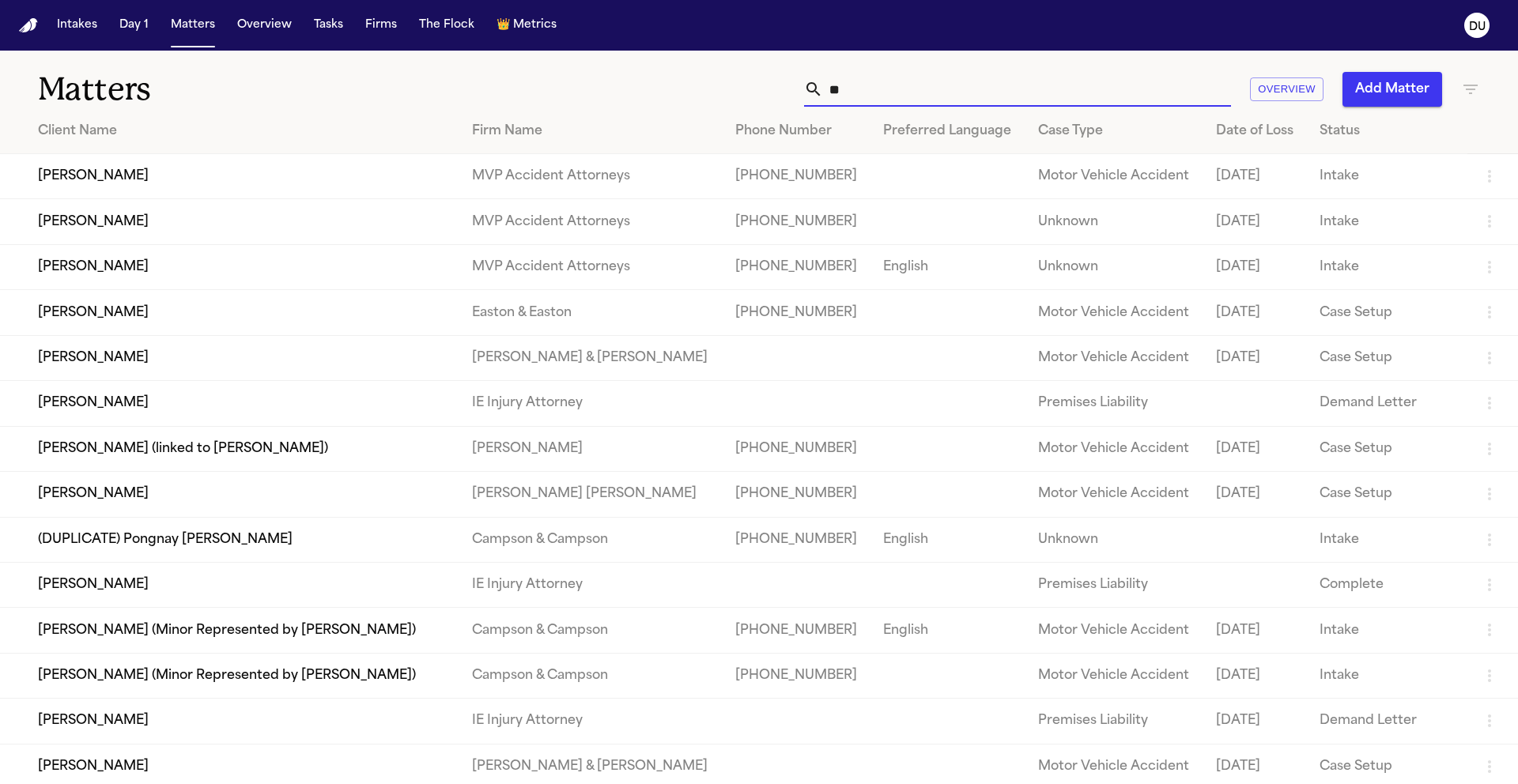
type input "*"
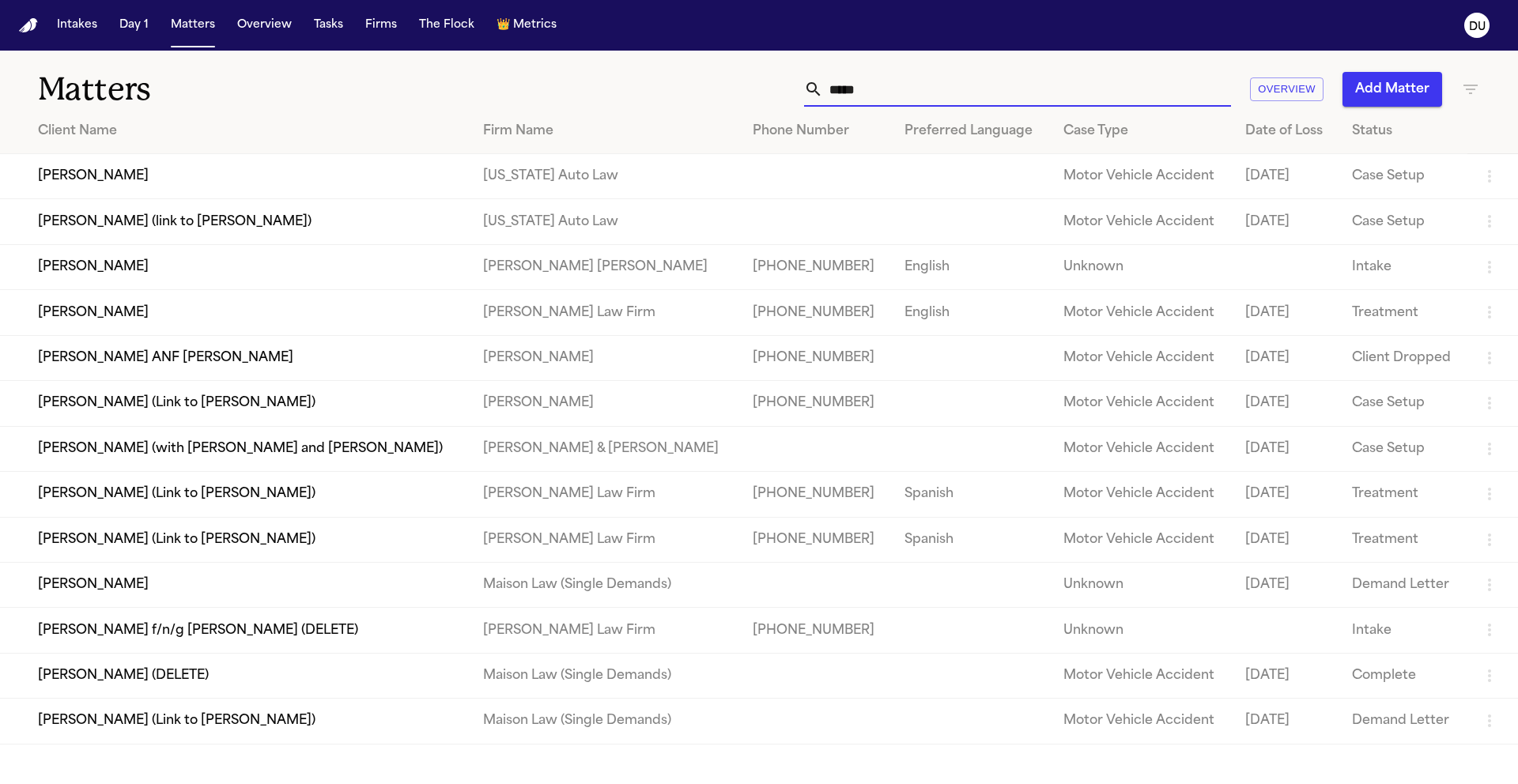
type input "*****"
click at [127, 175] on td "[PERSON_NAME]" at bounding box center [235, 177] width 471 height 45
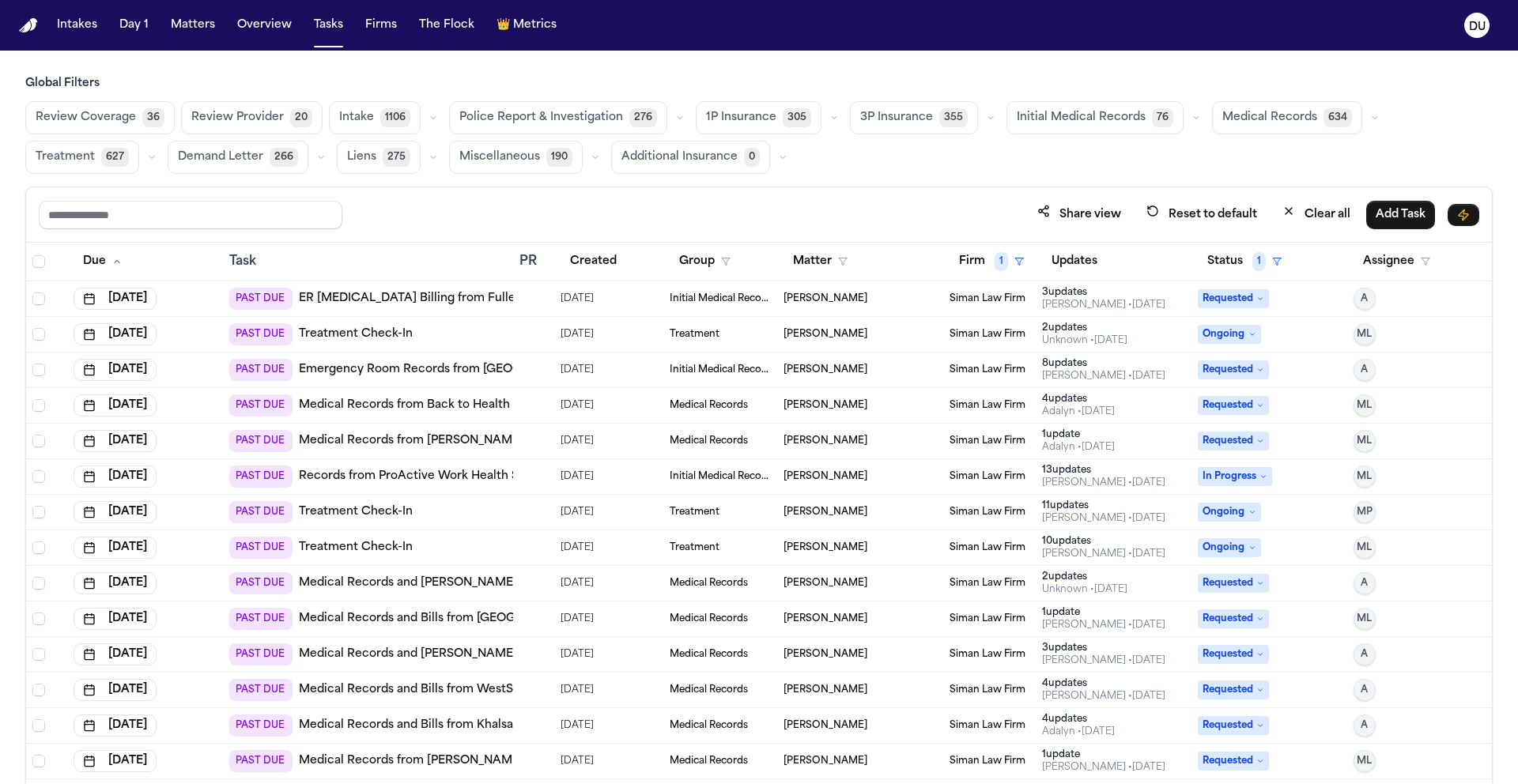
scroll to position [72, 0]
